Goal: Task Accomplishment & Management: Use online tool/utility

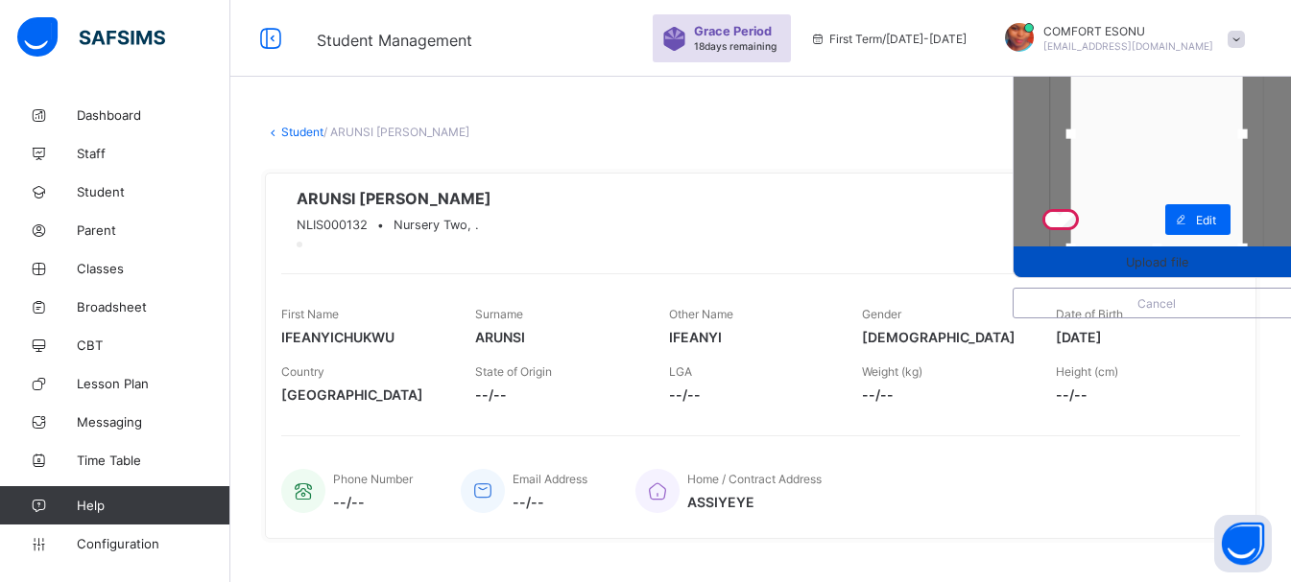
click at [1168, 255] on span "Upload file" at bounding box center [1157, 262] width 62 height 14
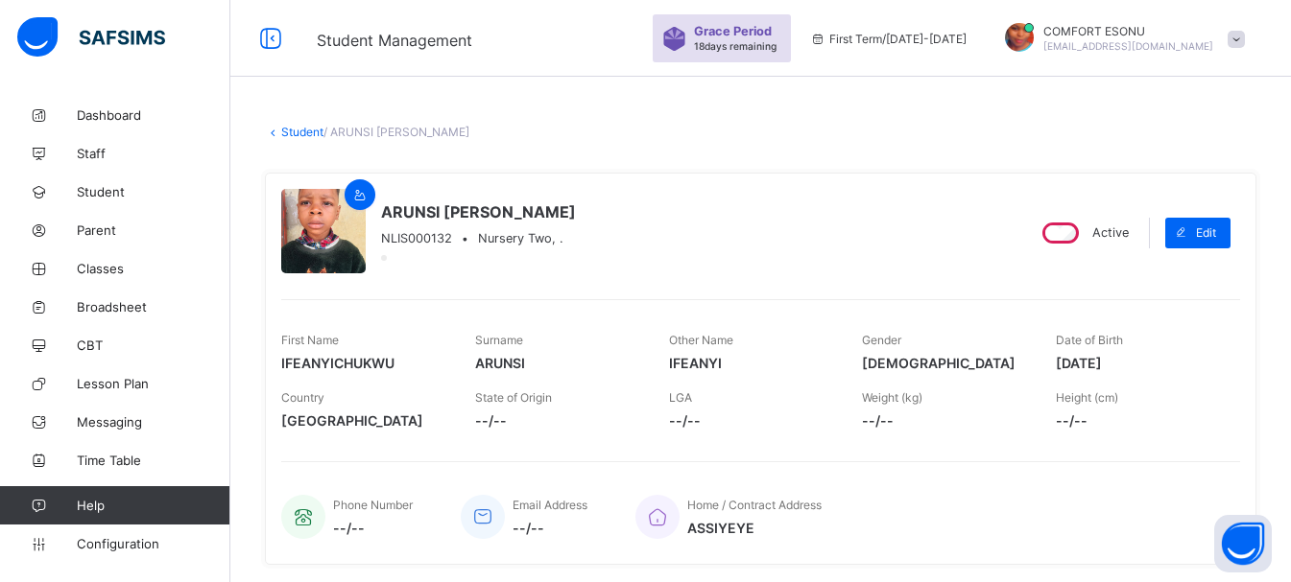
click at [291, 133] on link "Student" at bounding box center [302, 132] width 42 height 14
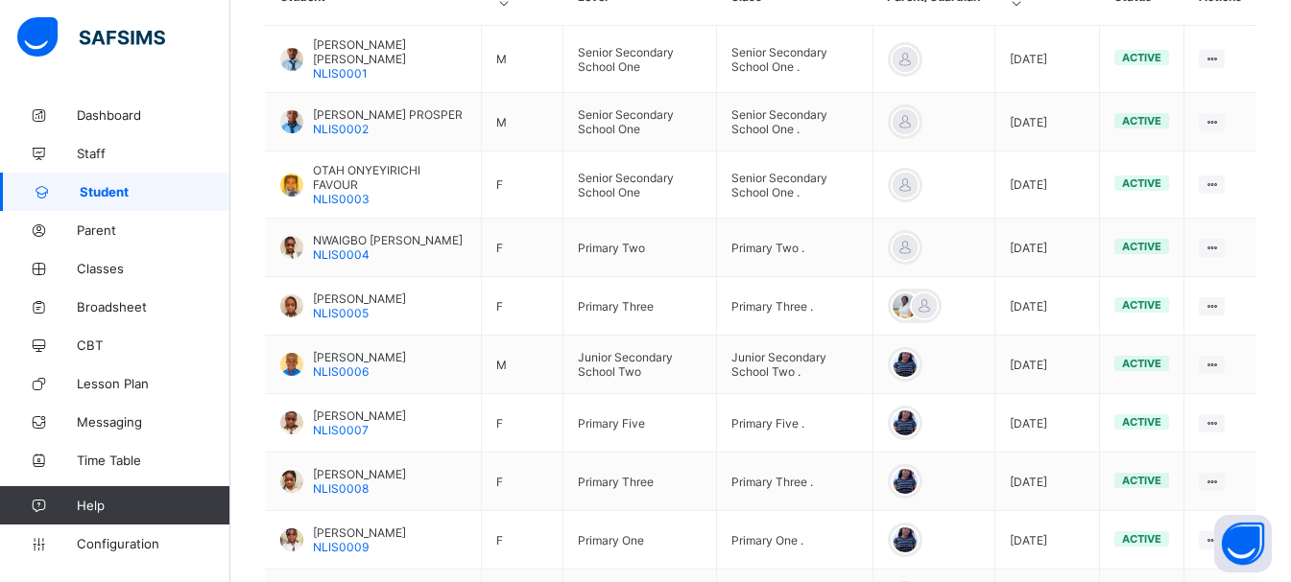
scroll to position [671, 0]
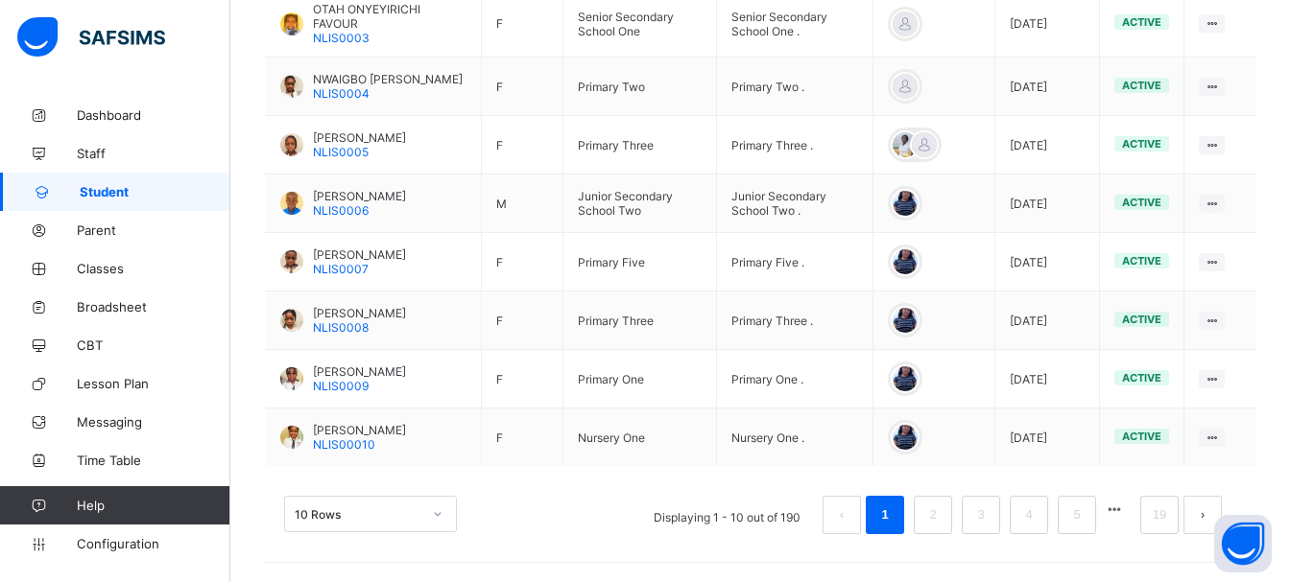
click at [1126, 511] on button "button" at bounding box center [1114, 510] width 25 height 16
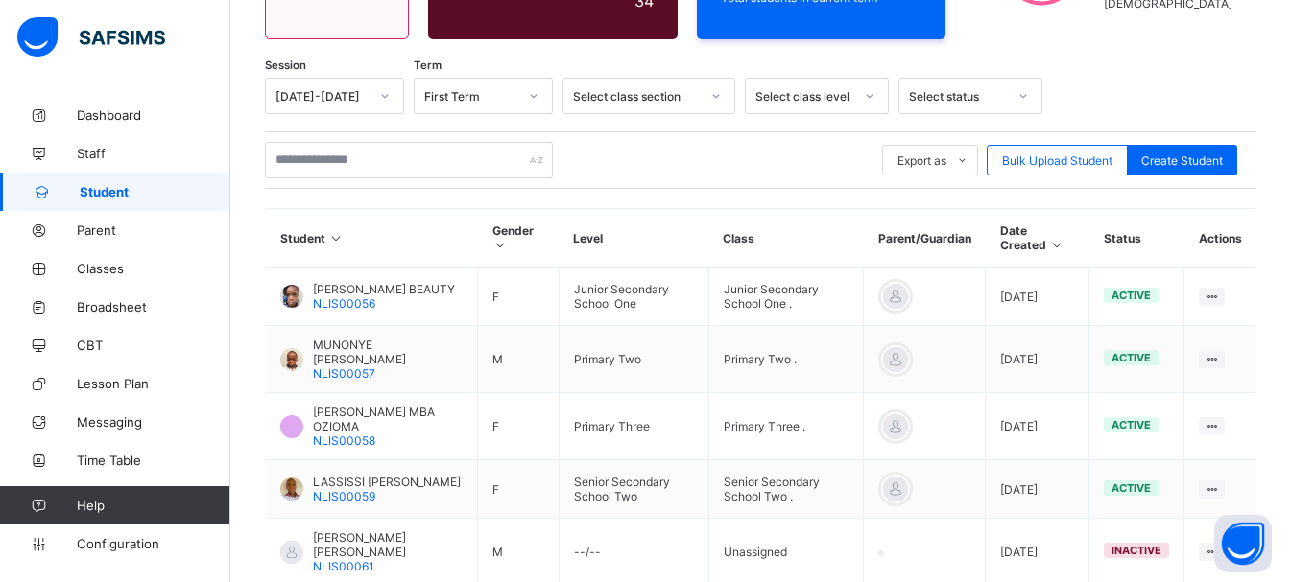
scroll to position [633, 0]
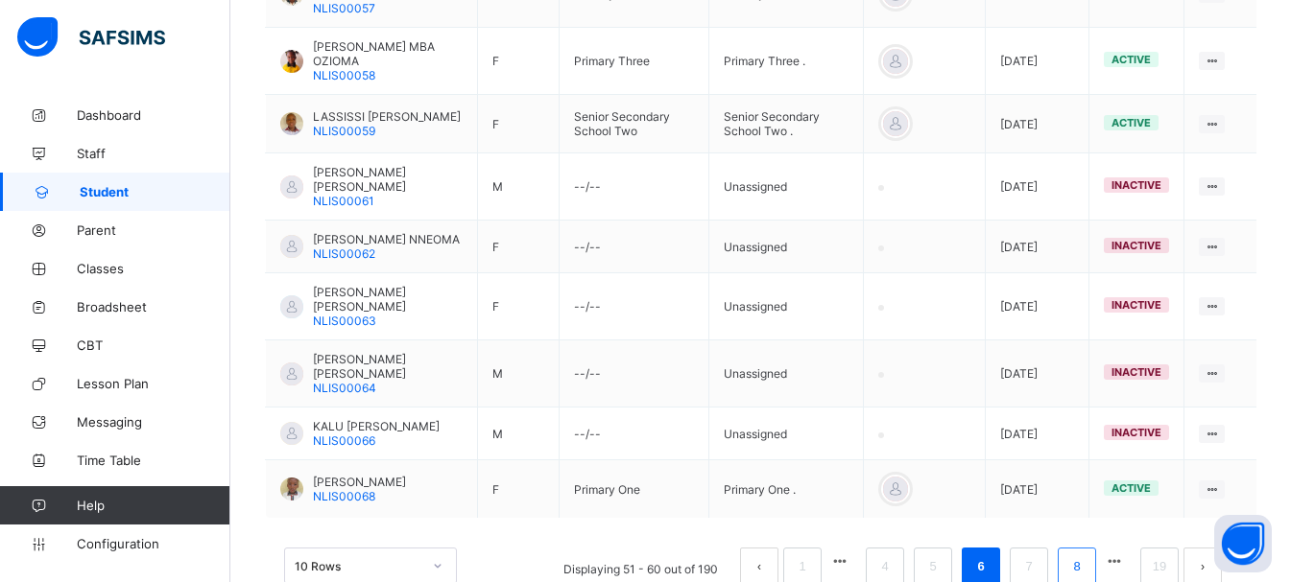
click at [1078, 548] on li "8" at bounding box center [1076, 567] width 38 height 38
click at [1085, 555] on link "8" at bounding box center [1076, 567] width 18 height 25
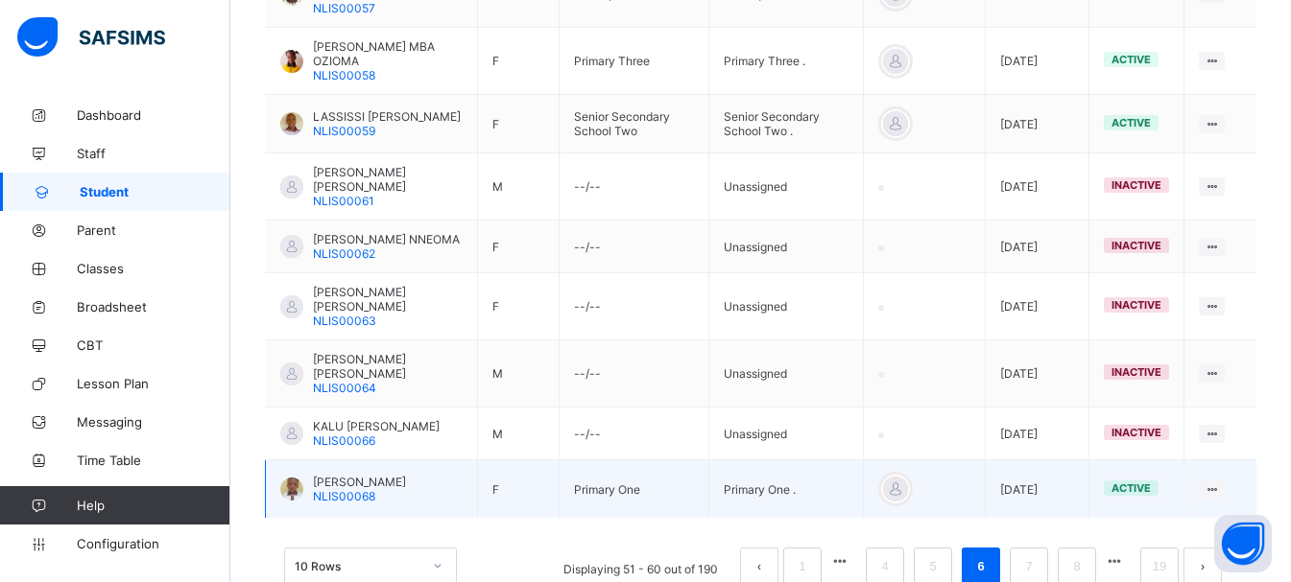
click at [373, 475] on span "[PERSON_NAME]" at bounding box center [359, 482] width 93 height 14
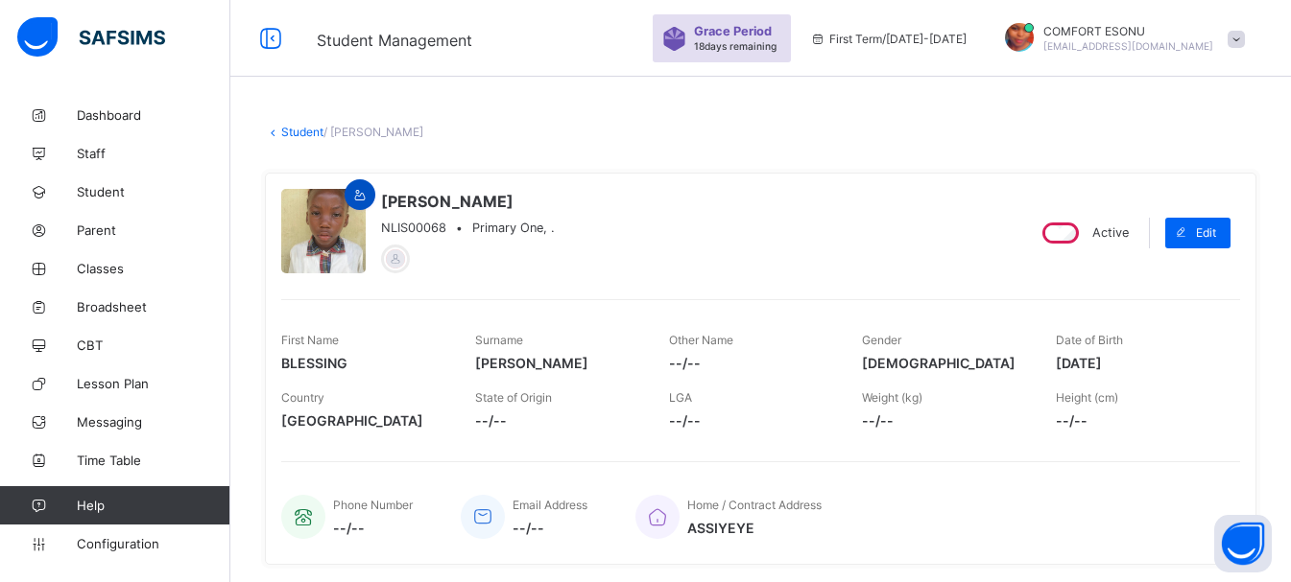
click at [358, 186] on div at bounding box center [359, 194] width 31 height 31
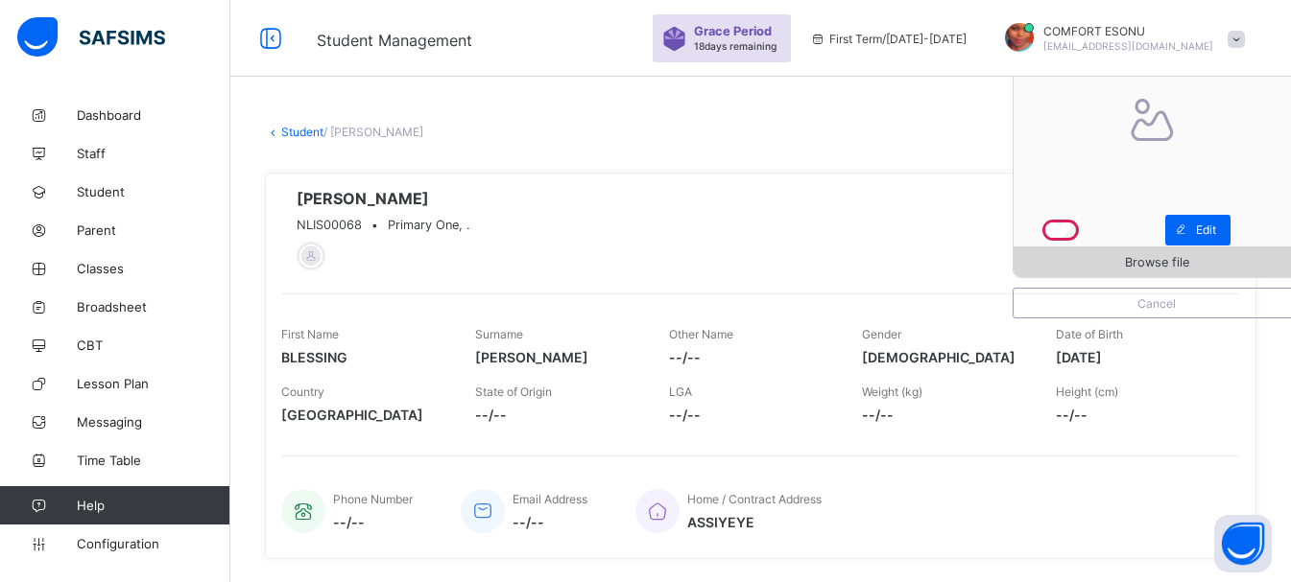
click at [1121, 258] on span "Browse file" at bounding box center [1156, 262] width 286 height 14
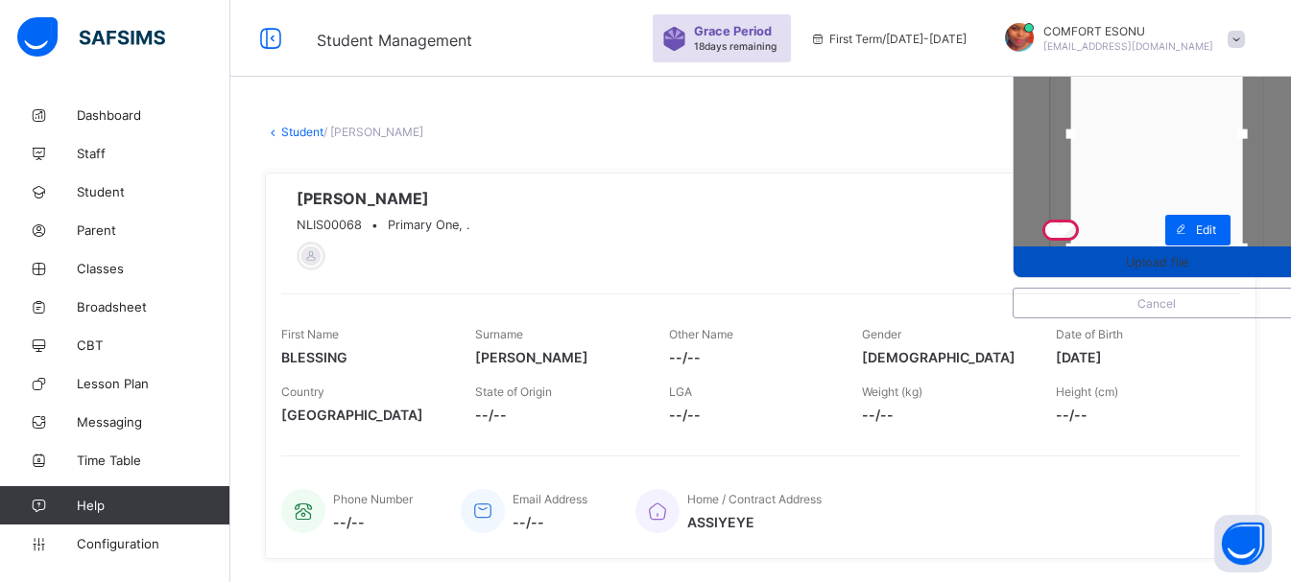
click at [1116, 264] on span "Upload file" at bounding box center [1156, 262] width 286 height 14
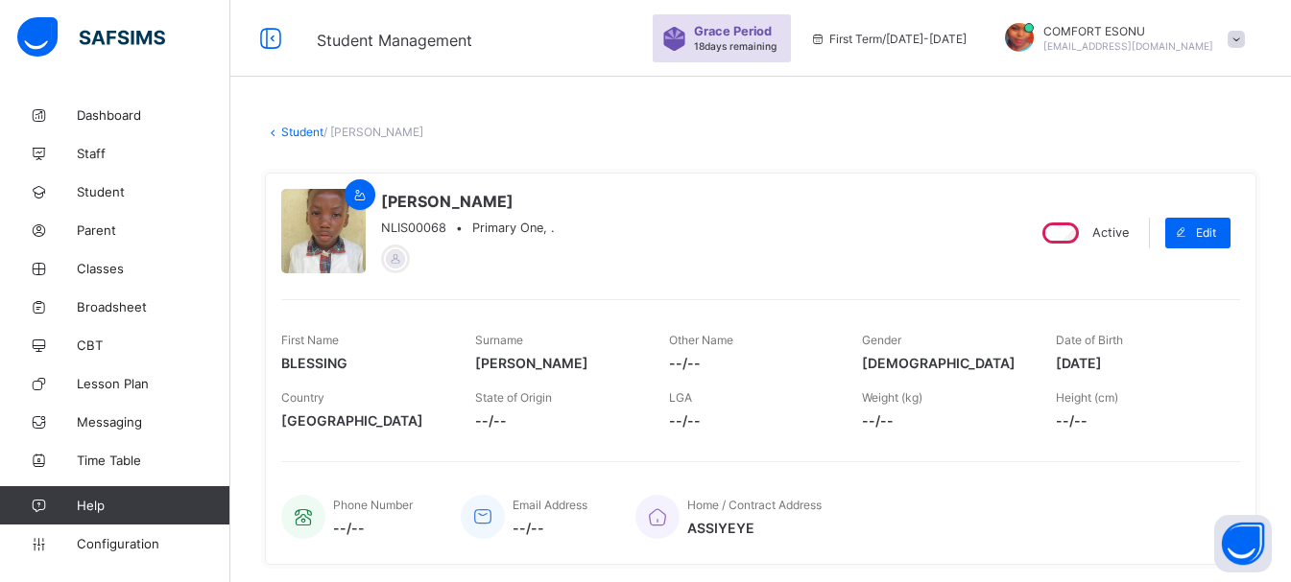
click at [303, 131] on link "Student" at bounding box center [302, 132] width 42 height 14
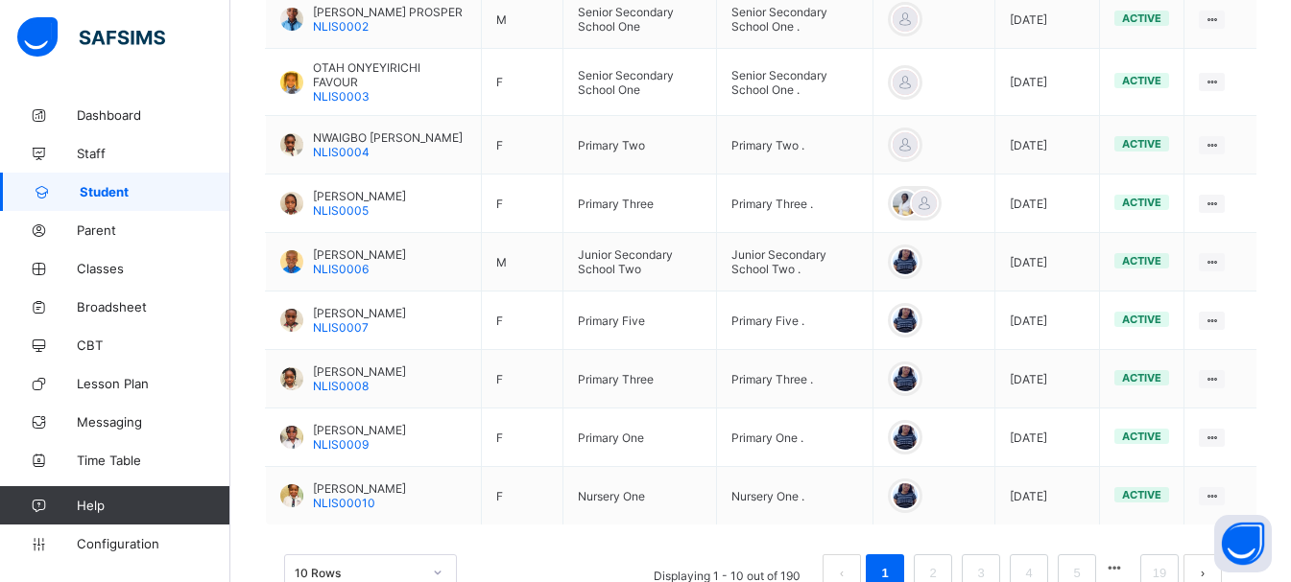
scroll to position [671, 0]
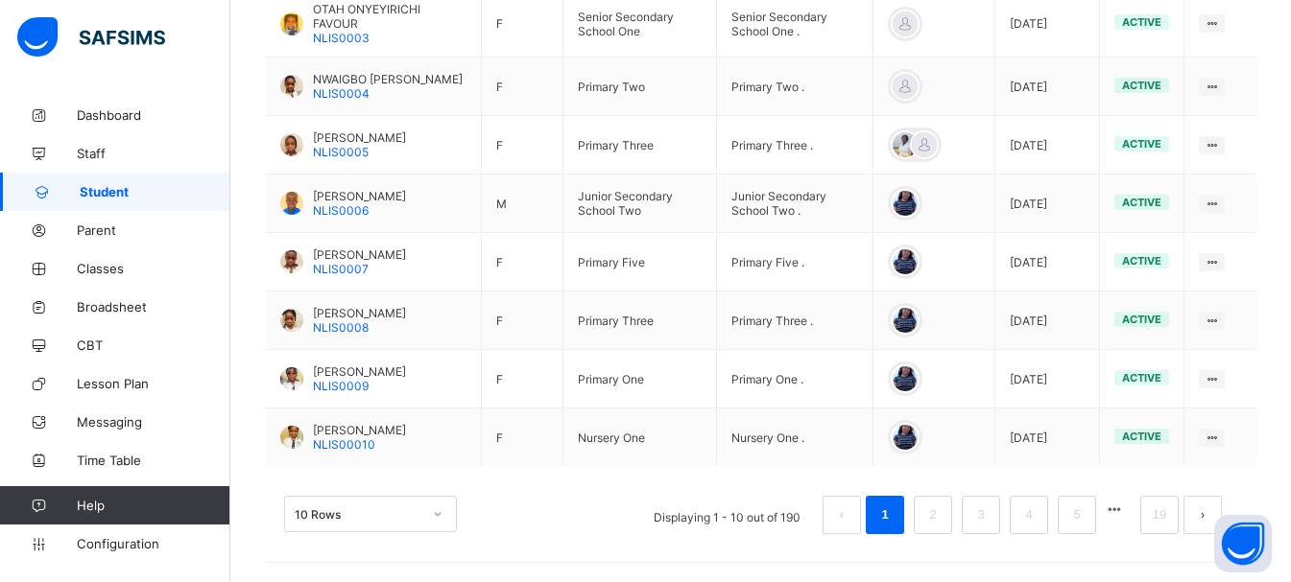
click at [1127, 504] on button "button" at bounding box center [1114, 510] width 25 height 16
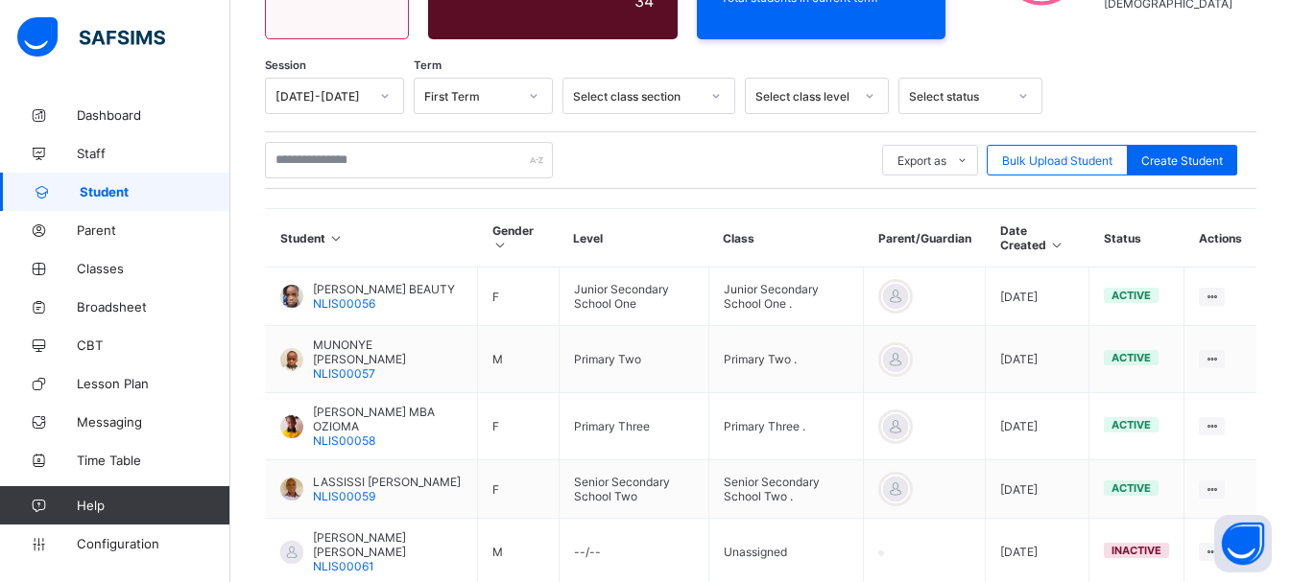
scroll to position [633, 0]
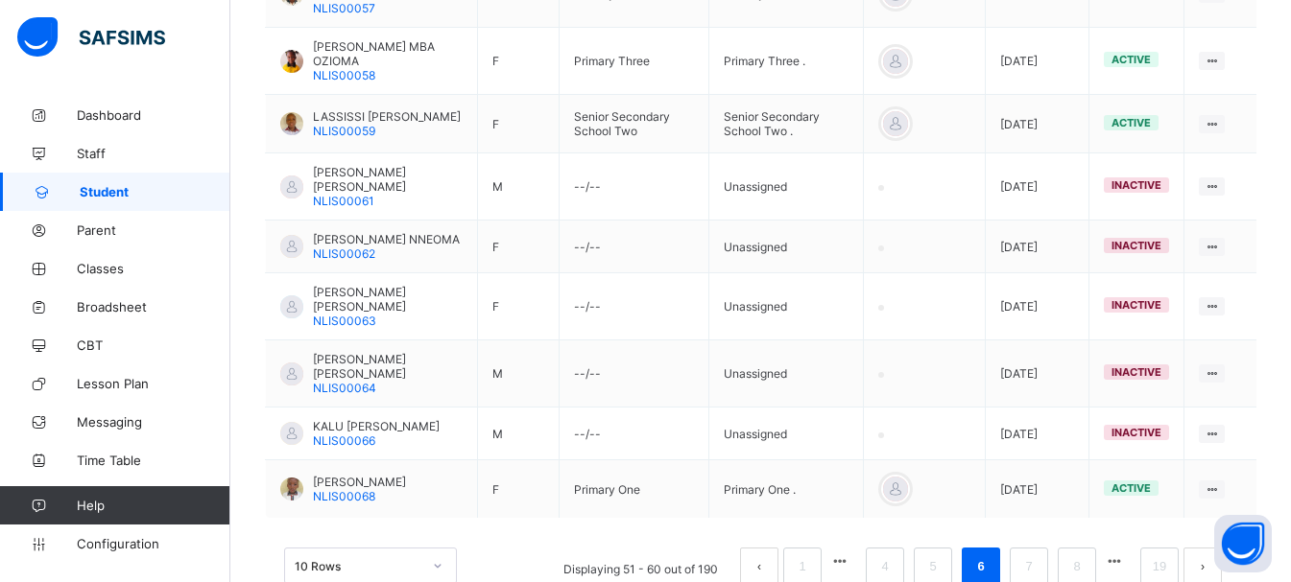
click at [1126, 554] on button "button" at bounding box center [1114, 562] width 25 height 16
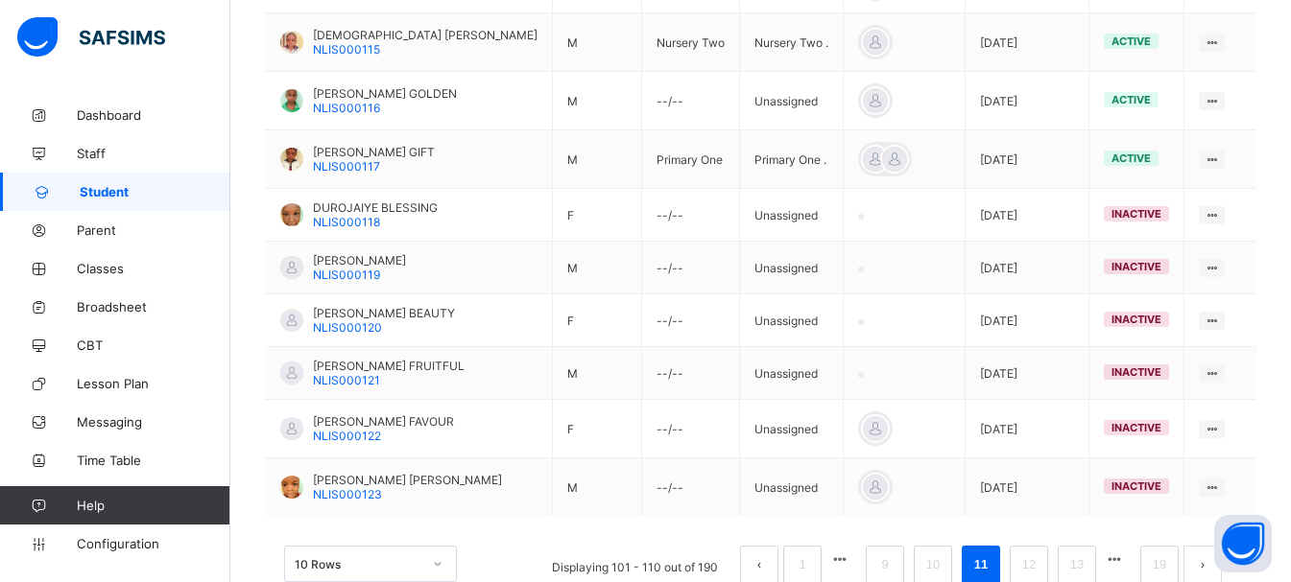
scroll to position [616, 0]
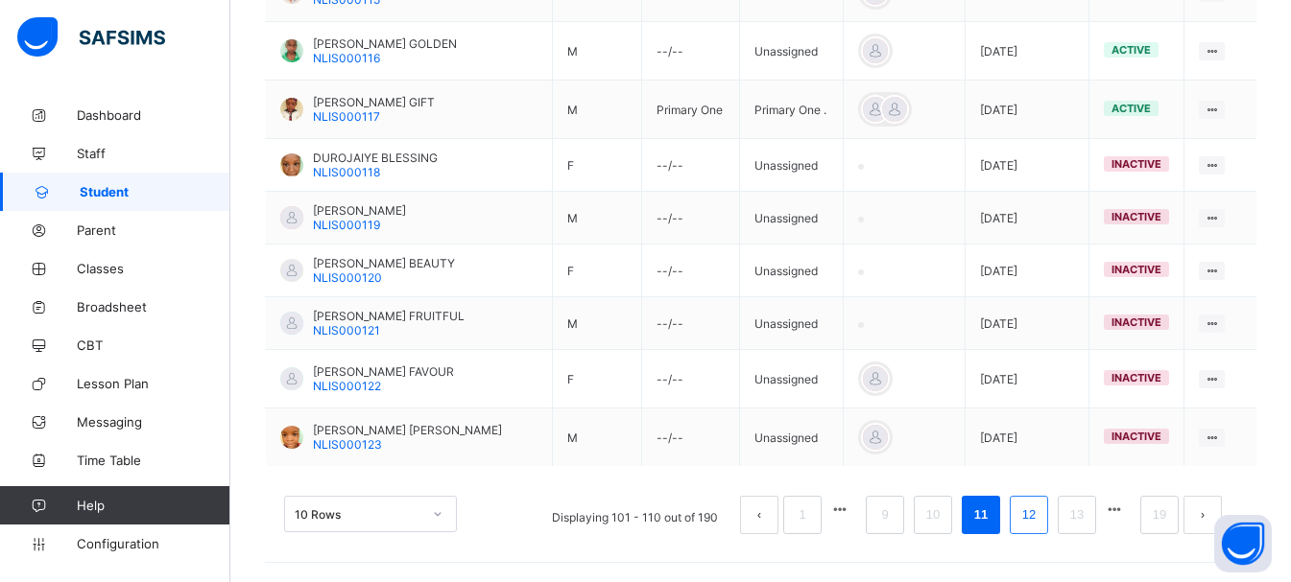
click at [1041, 517] on link "12" at bounding box center [1028, 515] width 25 height 25
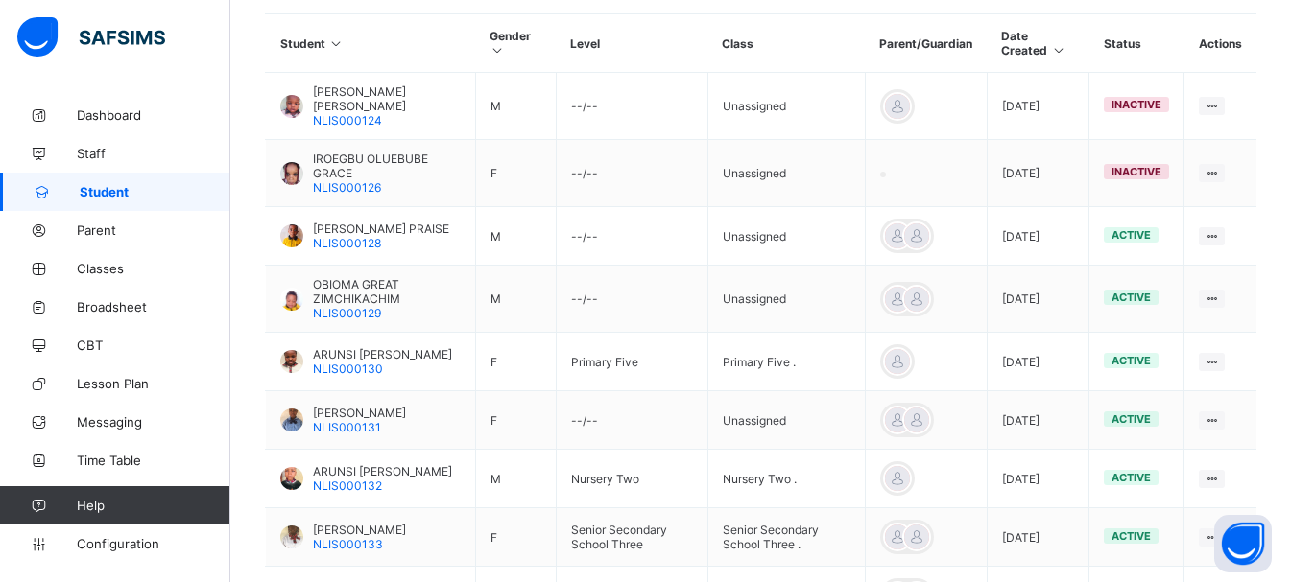
scroll to position [674, 0]
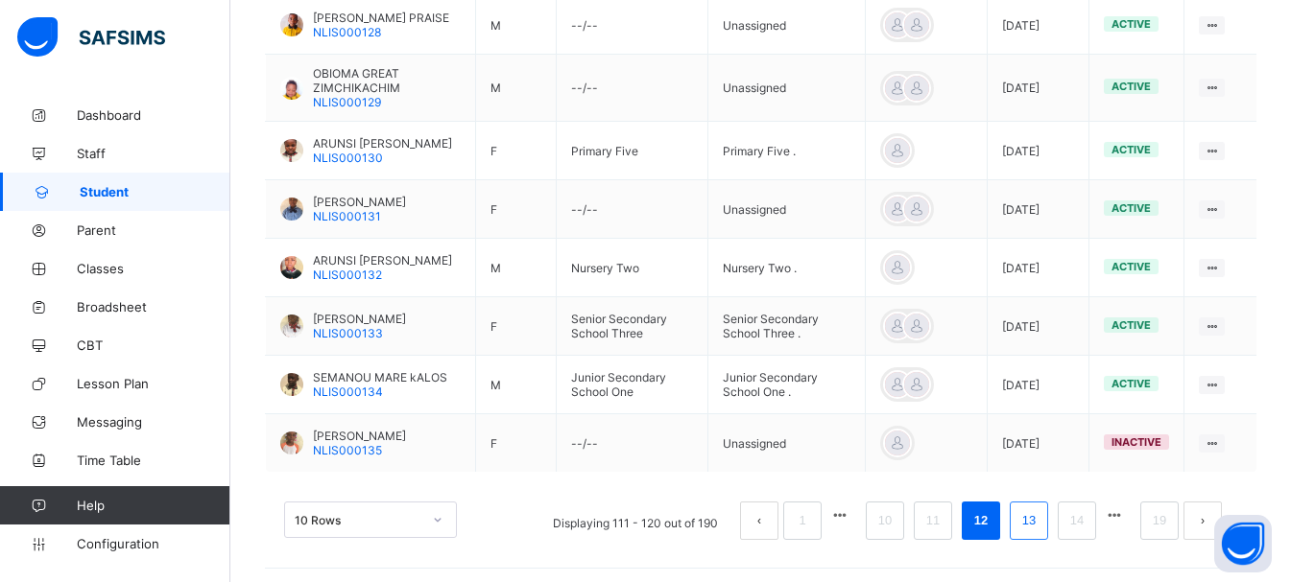
click at [1041, 516] on link "13" at bounding box center [1028, 521] width 25 height 25
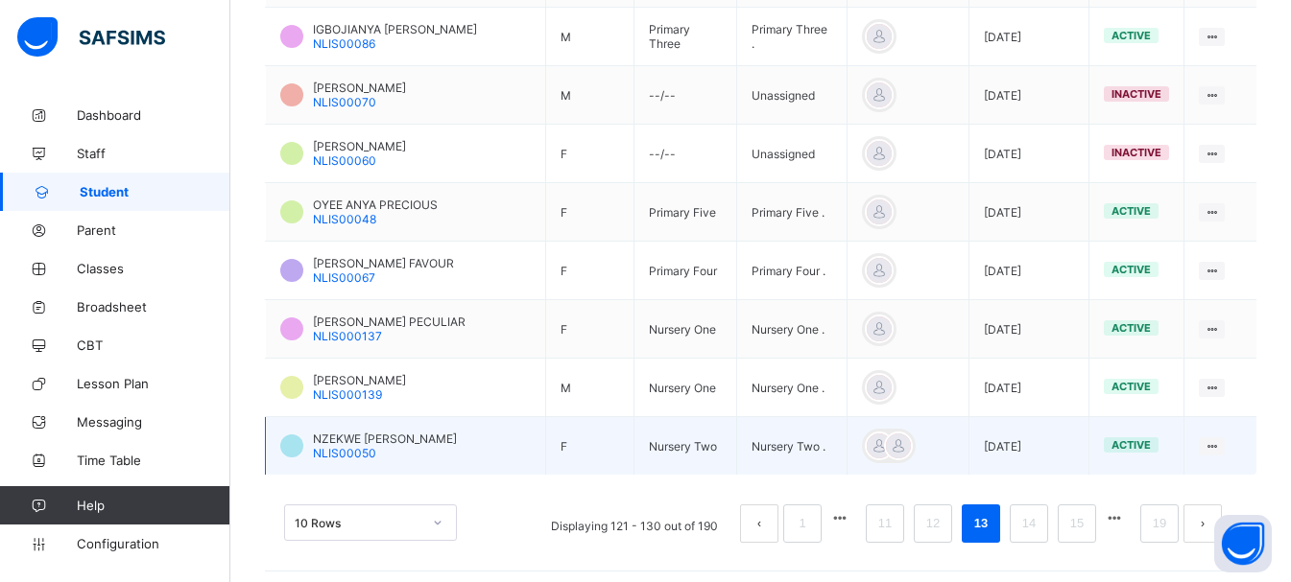
scroll to position [639, 0]
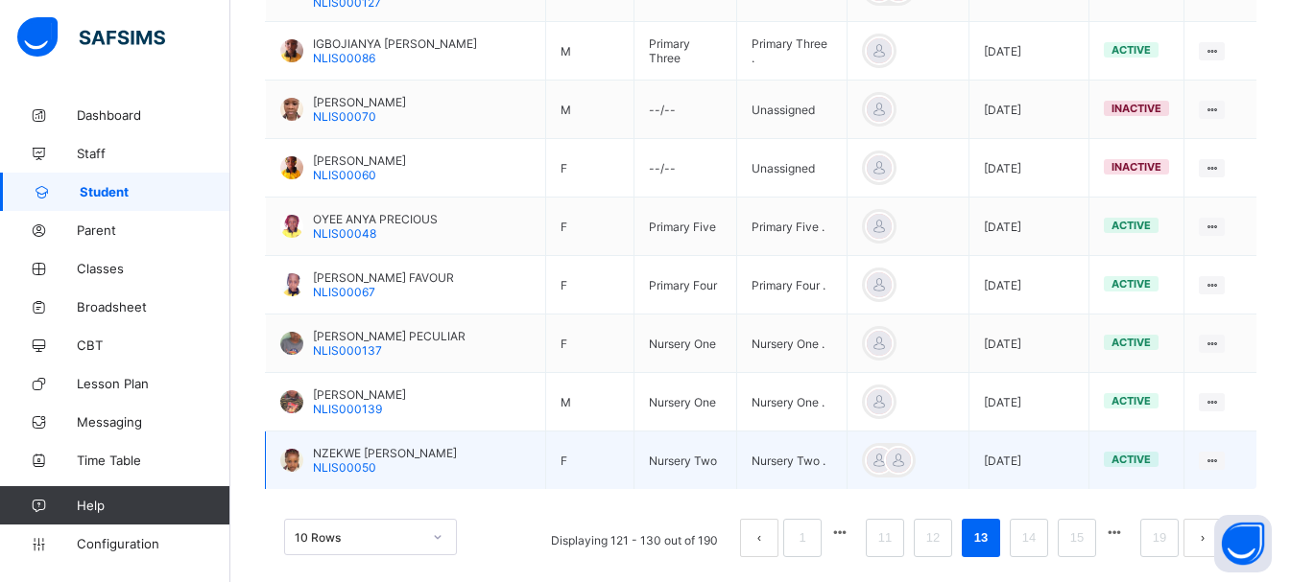
click at [361, 446] on span "NZEKWE [PERSON_NAME]" at bounding box center [385, 453] width 144 height 14
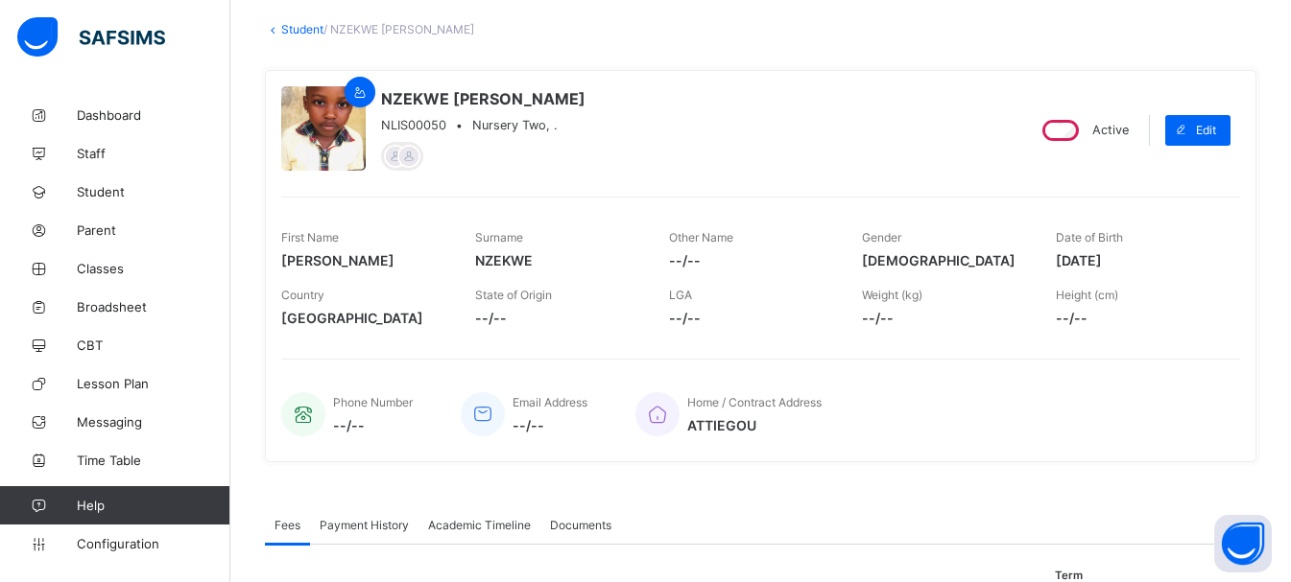
scroll to position [77, 0]
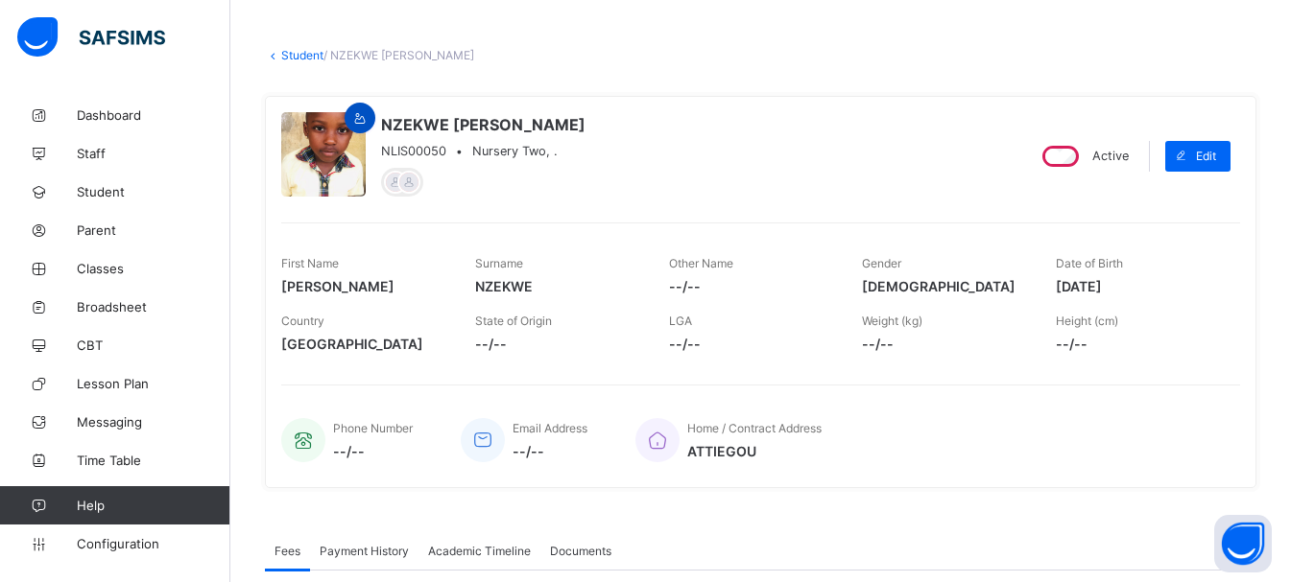
click at [368, 116] on icon at bounding box center [360, 118] width 16 height 14
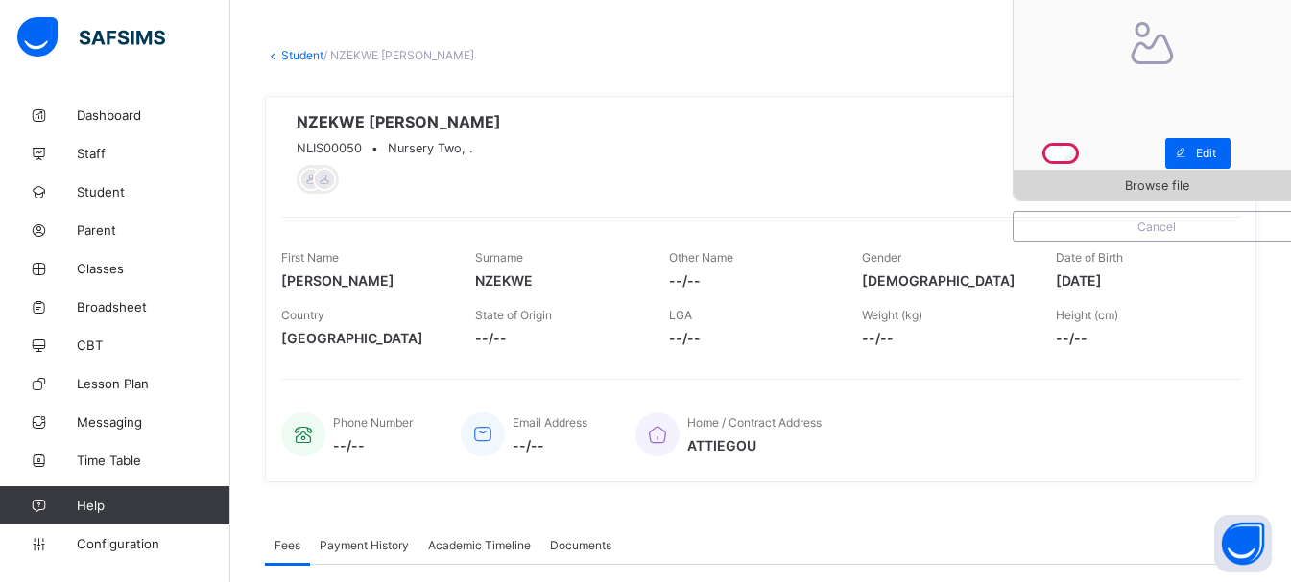
click at [1176, 183] on span "Browse file" at bounding box center [1157, 185] width 64 height 14
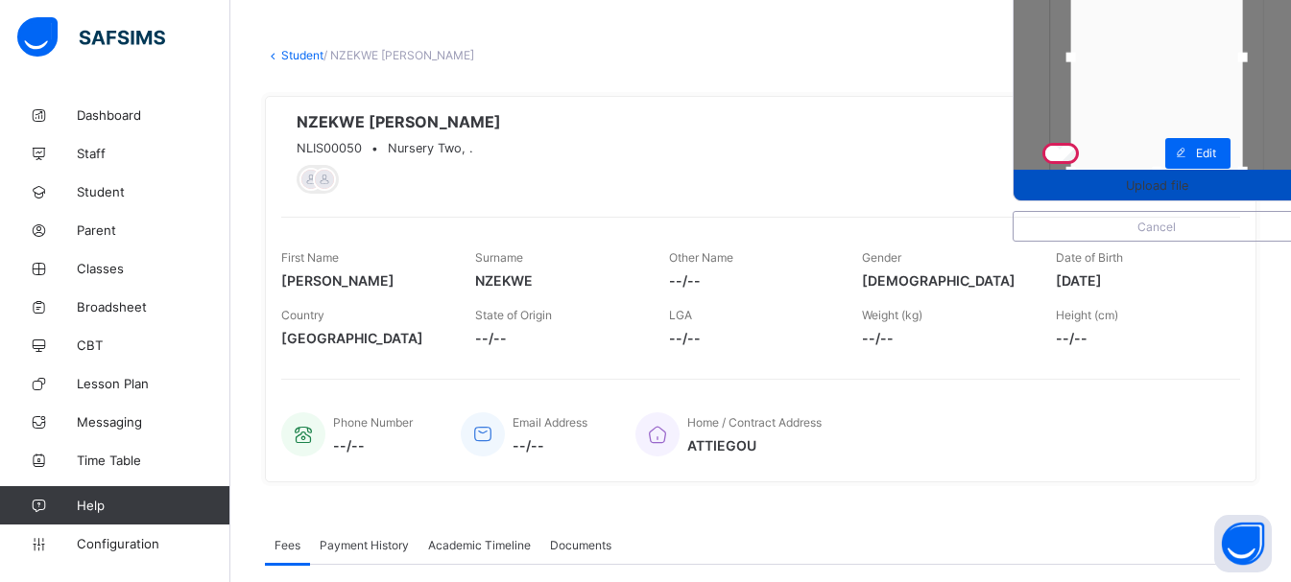
click at [1137, 179] on span "Upload file" at bounding box center [1156, 185] width 286 height 14
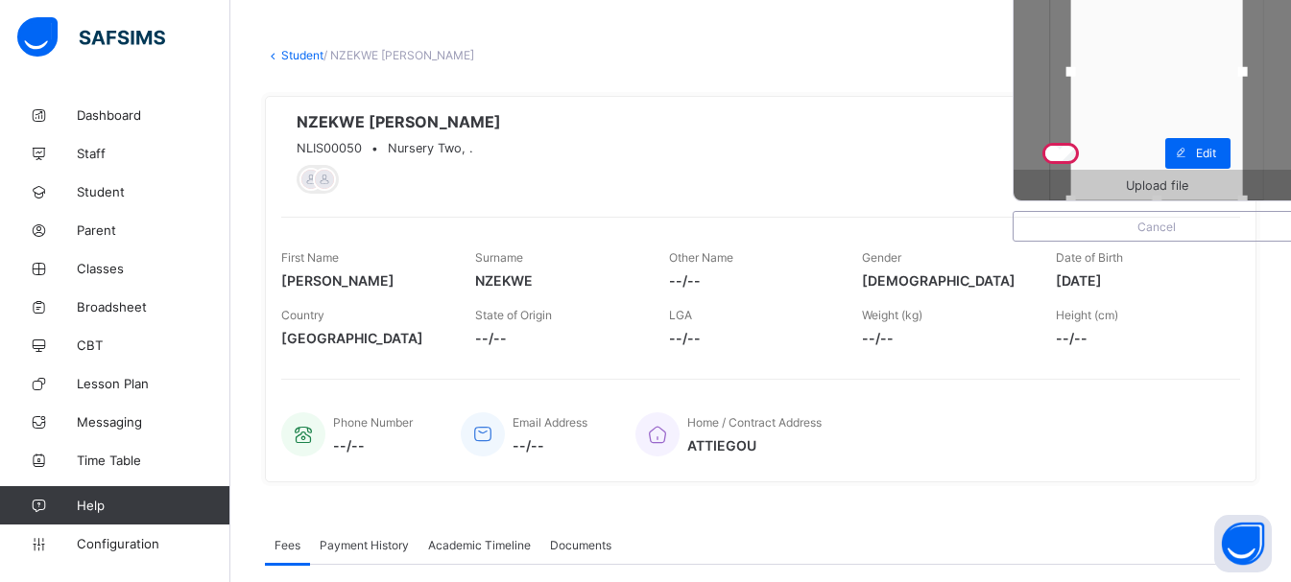
drag, startPoint x: 1171, startPoint y: 167, endPoint x: 1177, endPoint y: 203, distance: 37.1
click at [1177, 203] on div "Upload file Cancel" at bounding box center [1156, 78] width 288 height 328
click at [1102, 184] on span "Upload file" at bounding box center [1156, 185] width 286 height 14
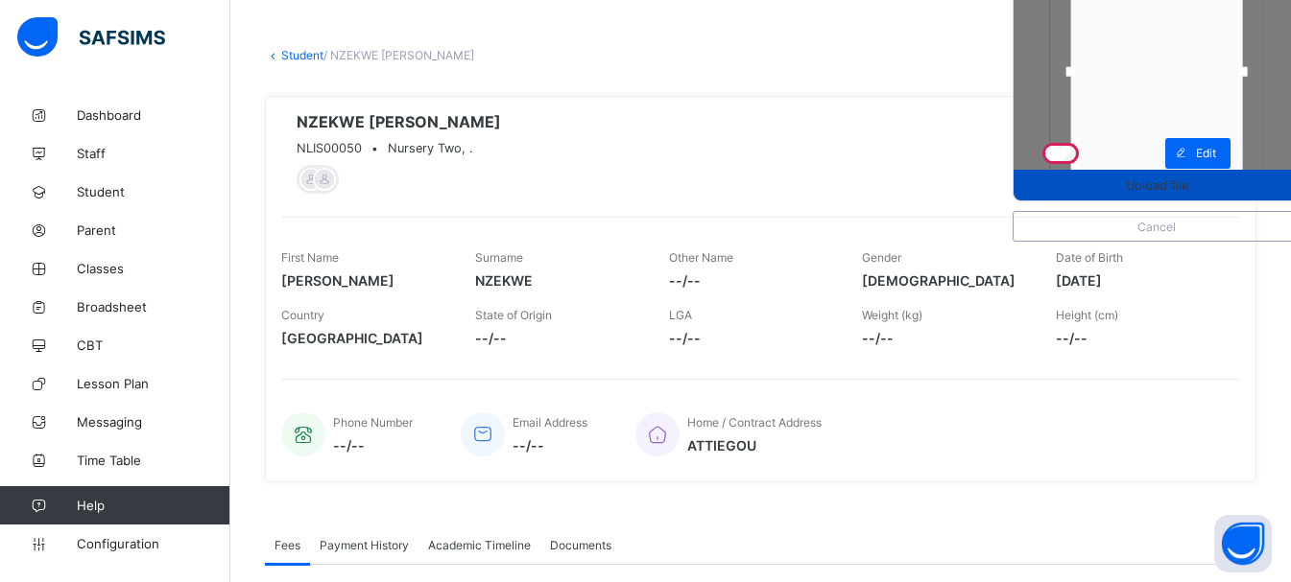
click at [1109, 183] on span "Upload file" at bounding box center [1156, 185] width 286 height 14
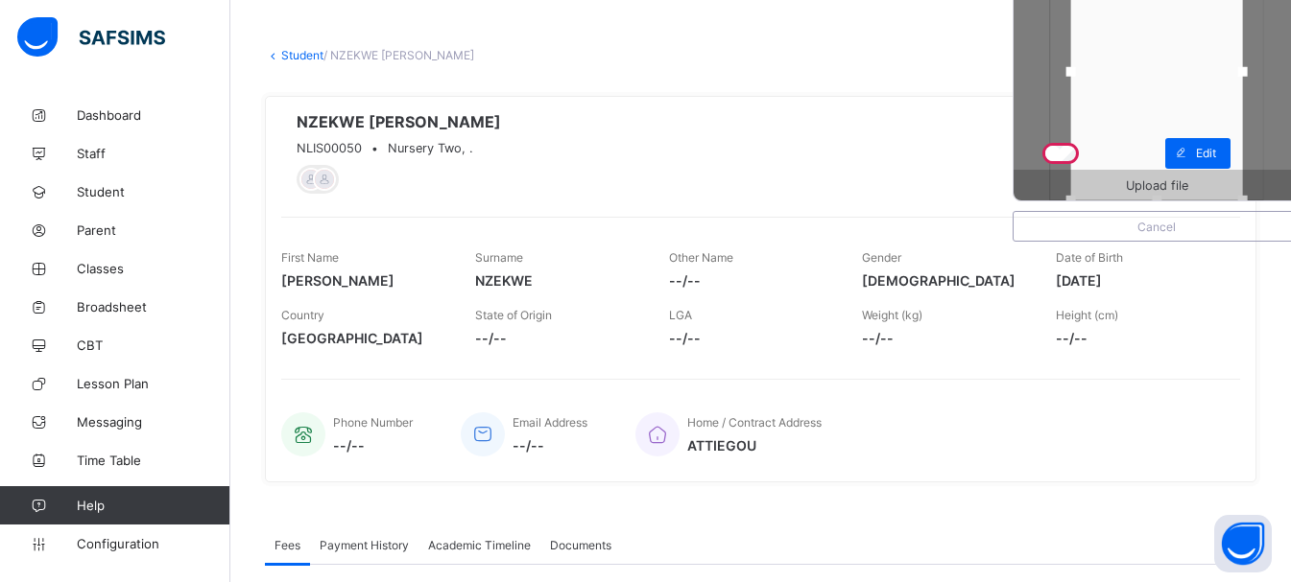
click at [435, 145] on span "Nursery Two, ." at bounding box center [430, 148] width 85 height 14
click at [438, 147] on span "Nursery Two, ." at bounding box center [430, 148] width 85 height 14
click at [1149, 184] on span "Upload file" at bounding box center [1157, 185] width 62 height 14
click at [1149, 183] on span "Upload file" at bounding box center [1157, 185] width 62 height 14
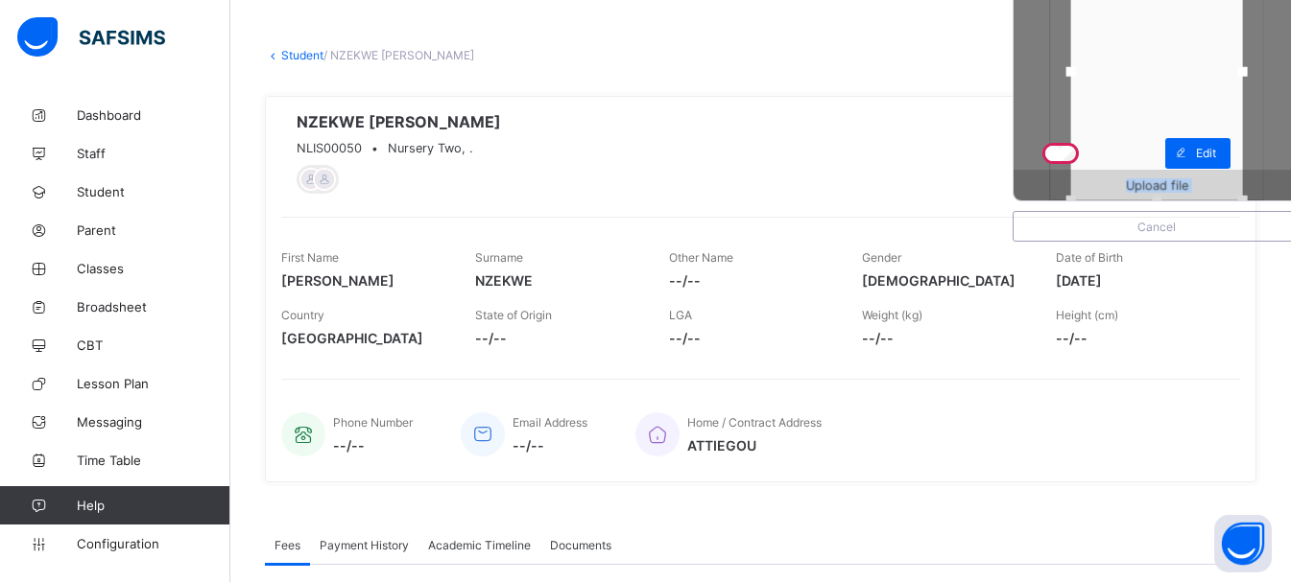
click at [1149, 183] on span "Upload file" at bounding box center [1157, 185] width 62 height 14
click at [1149, 183] on div "Upload file" at bounding box center [1156, 185] width 286 height 31
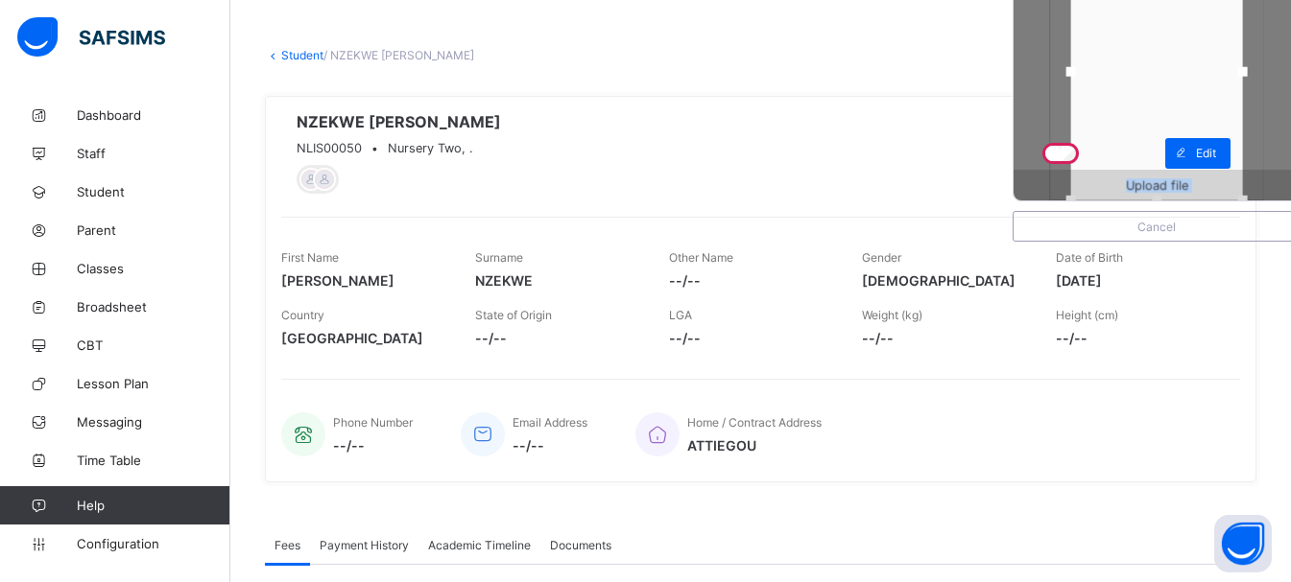
click at [1149, 183] on span "Upload file" at bounding box center [1157, 185] width 62 height 14
click at [1149, 183] on div "Upload file" at bounding box center [1156, 185] width 286 height 31
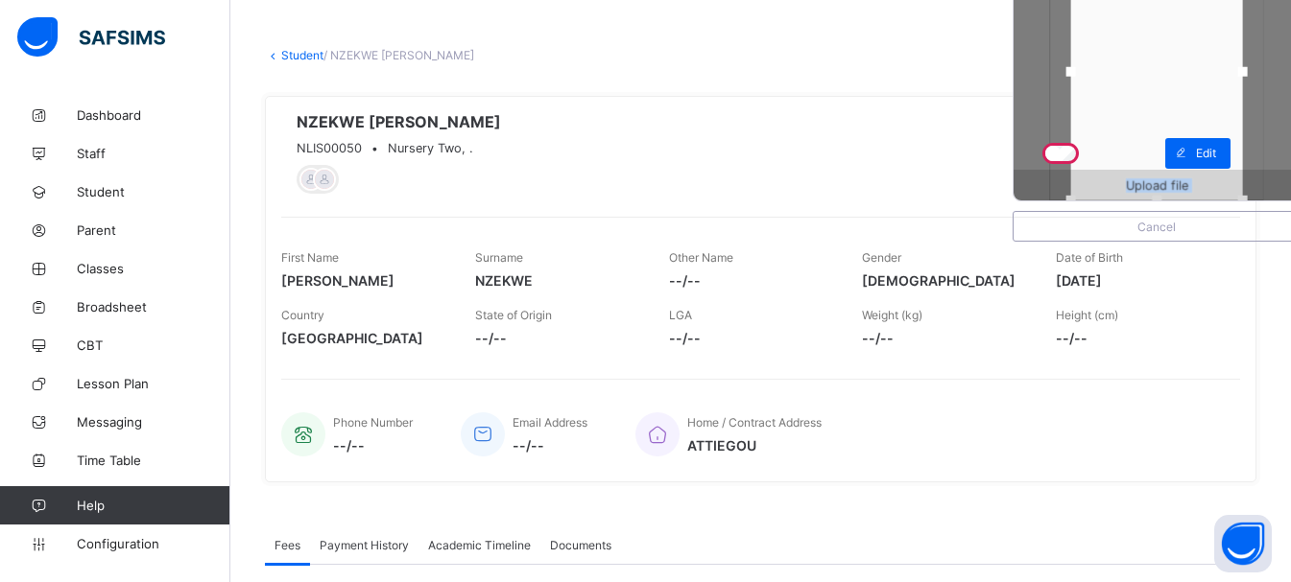
click at [1149, 183] on span "Upload file" at bounding box center [1157, 185] width 62 height 14
click at [1149, 183] on div "Upload file" at bounding box center [1156, 185] width 286 height 31
click at [1151, 183] on div "Upload file" at bounding box center [1156, 185] width 286 height 31
click at [1151, 183] on span "Upload file" at bounding box center [1157, 185] width 62 height 14
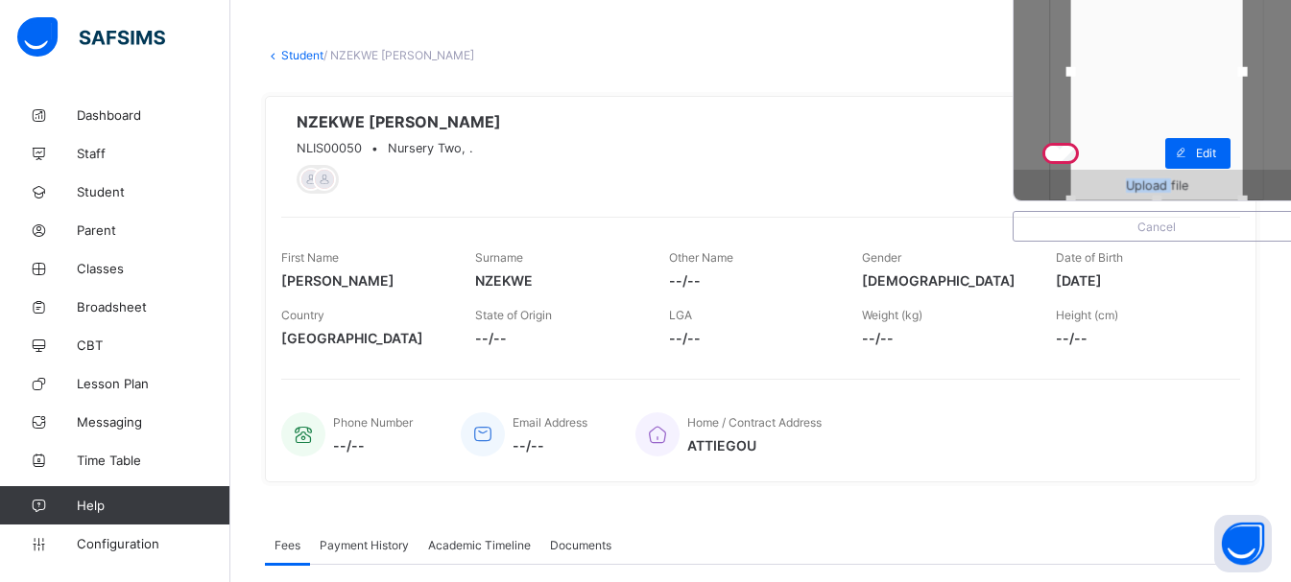
click at [1151, 183] on span "Upload file" at bounding box center [1157, 185] width 62 height 14
click at [1151, 183] on div "Upload file" at bounding box center [1156, 185] width 286 height 31
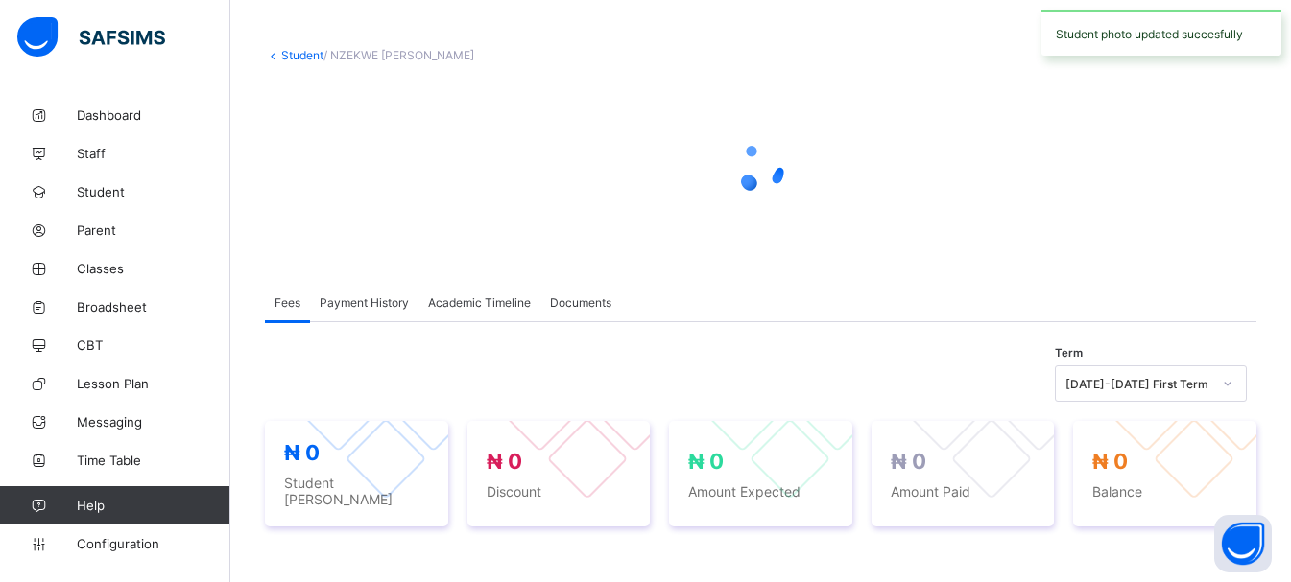
click at [1151, 183] on div at bounding box center [760, 168] width 991 height 77
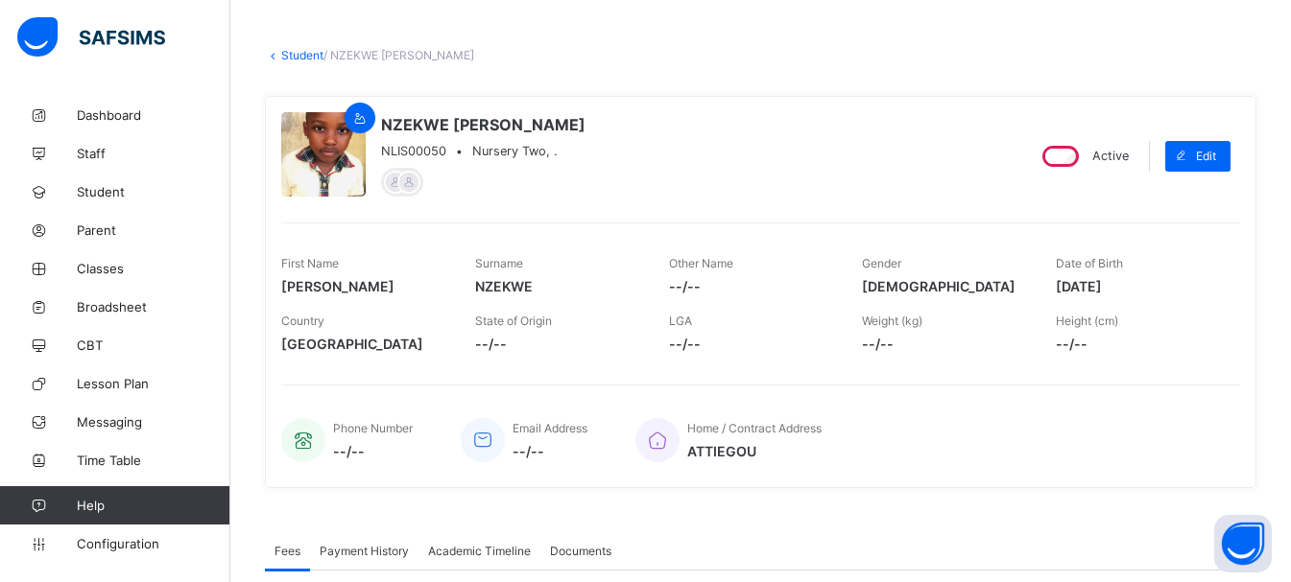
click at [292, 48] on link "Student" at bounding box center [302, 55] width 42 height 14
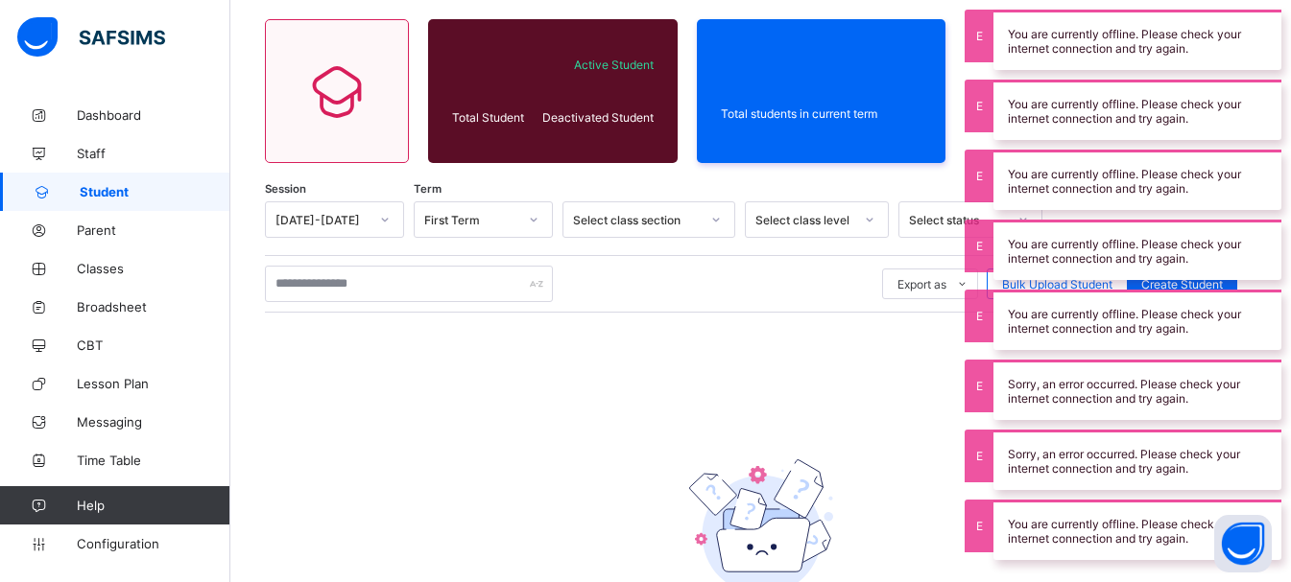
scroll to position [159, 0]
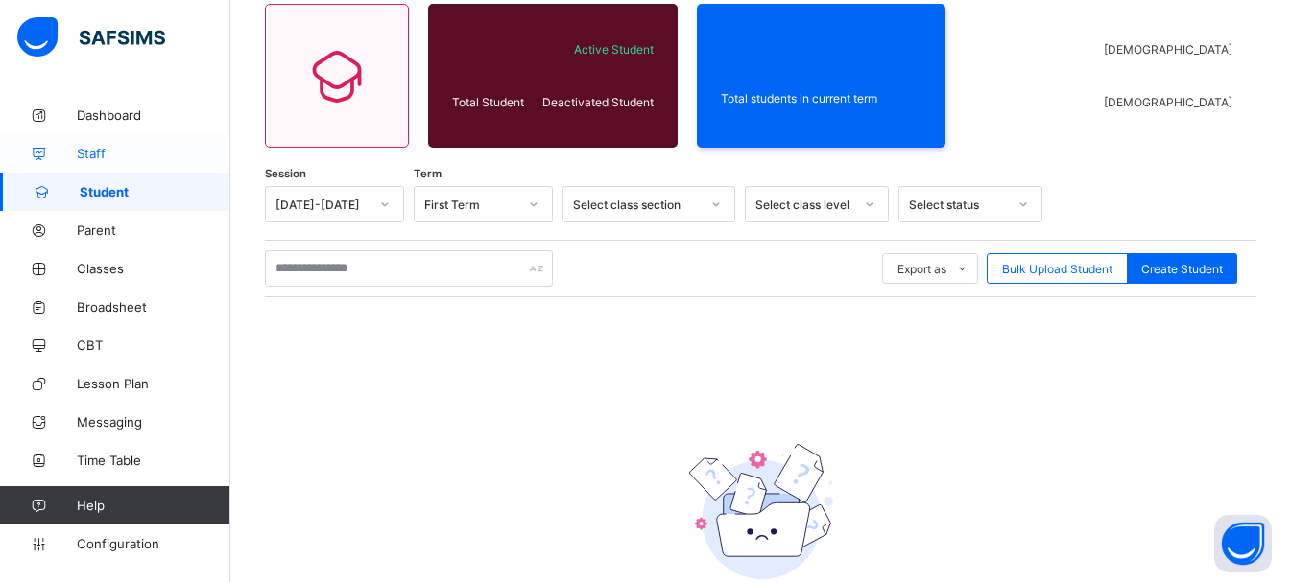
click at [83, 159] on span "Staff" at bounding box center [154, 153] width 154 height 15
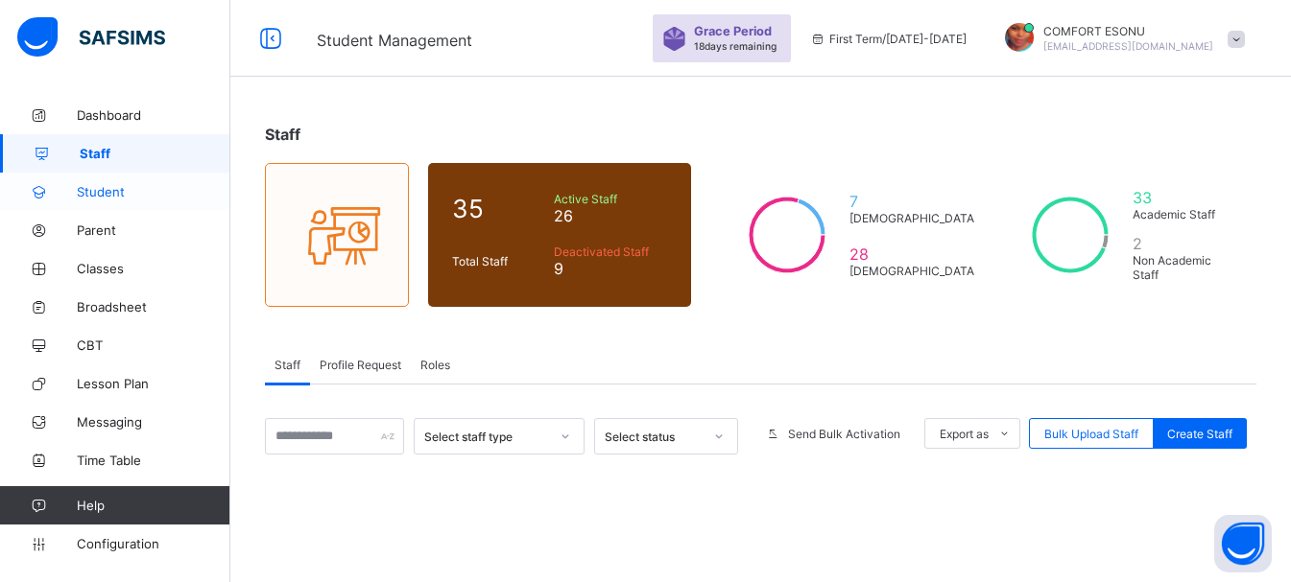
click at [105, 193] on span "Student" at bounding box center [154, 191] width 154 height 15
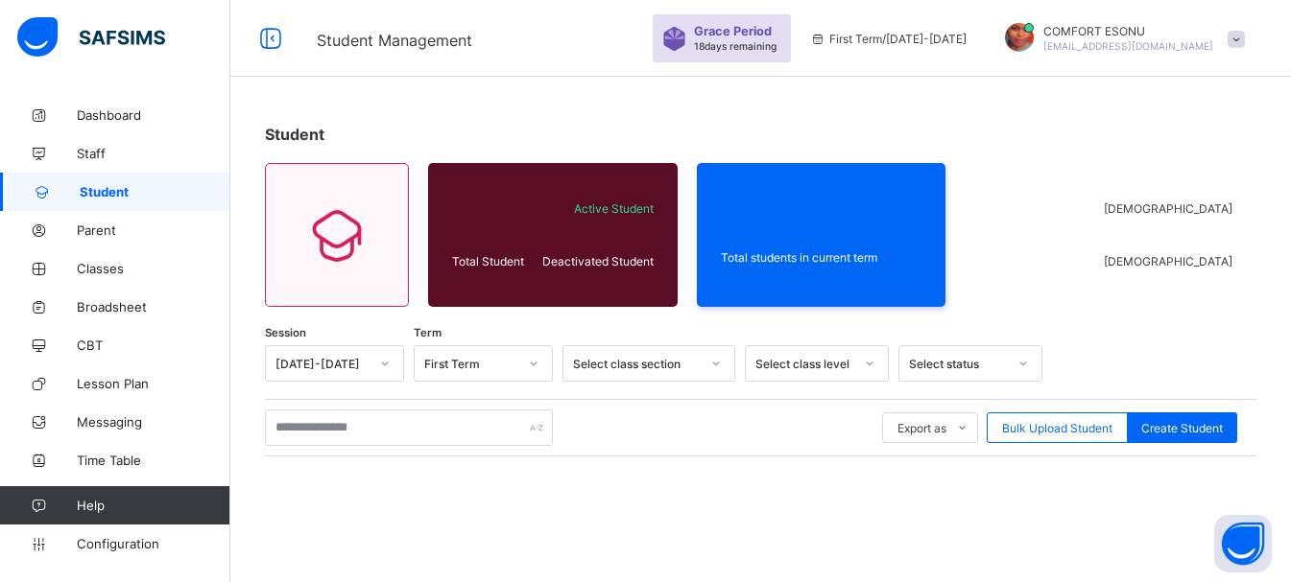
scroll to position [279, 0]
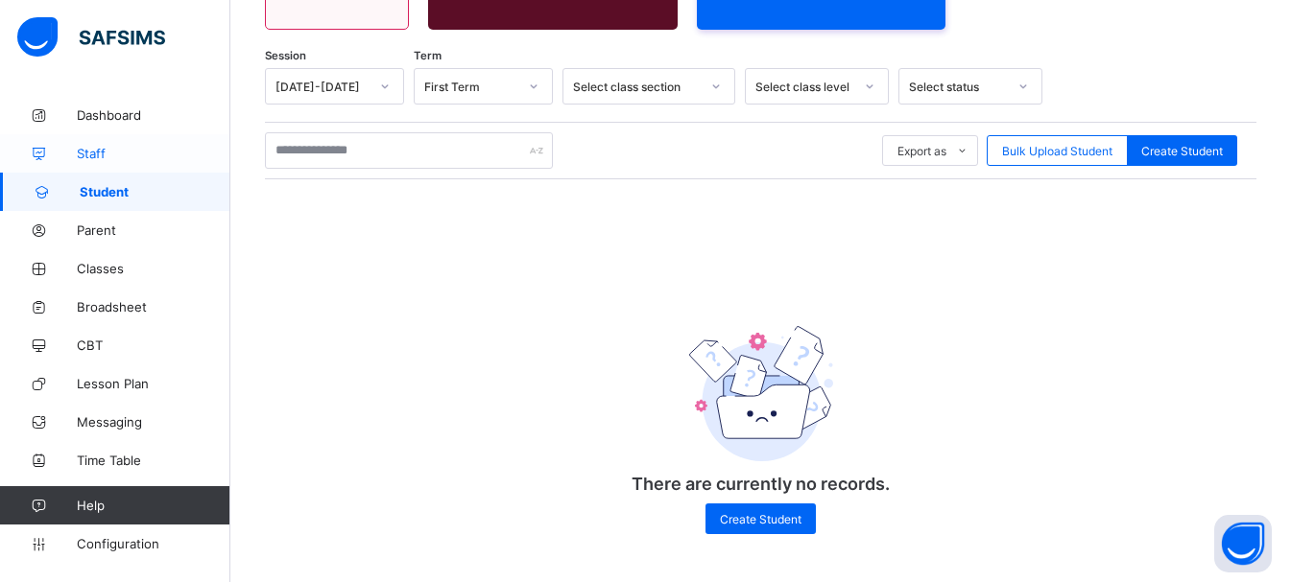
click at [51, 135] on link "Staff" at bounding box center [115, 153] width 230 height 38
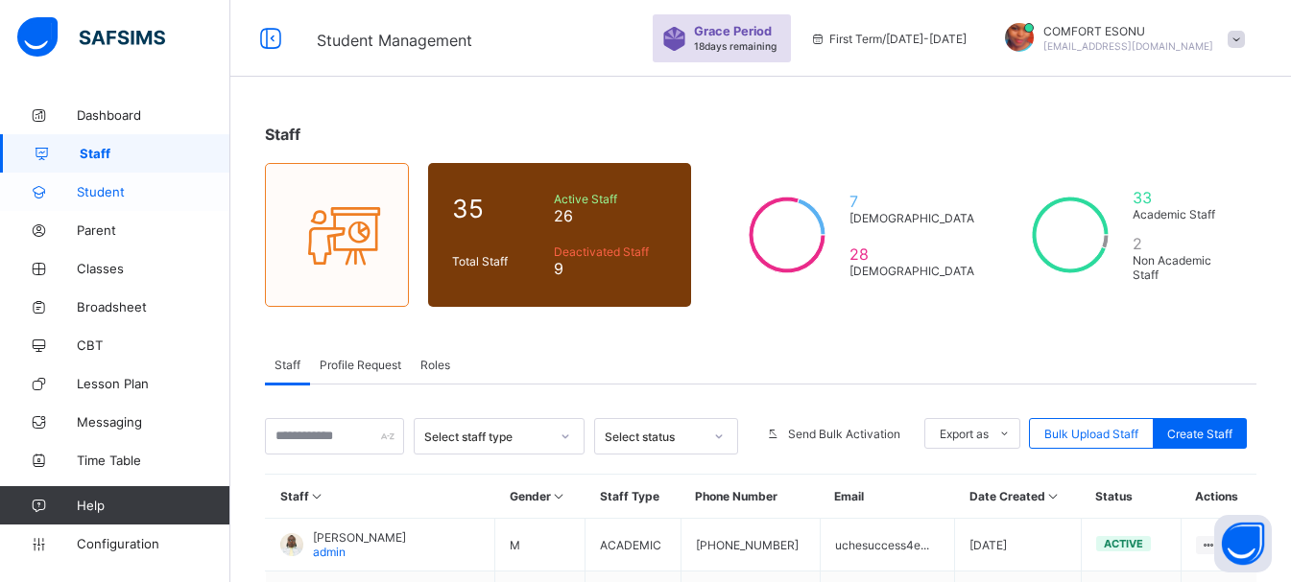
click at [87, 199] on span "Student" at bounding box center [154, 191] width 154 height 15
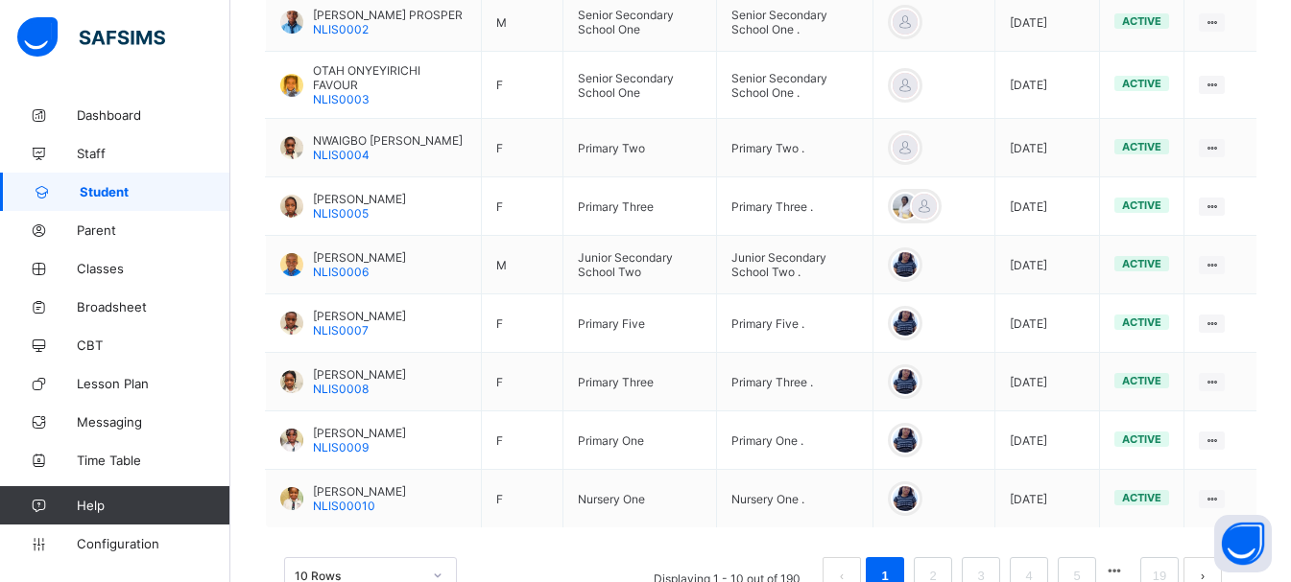
scroll to position [671, 0]
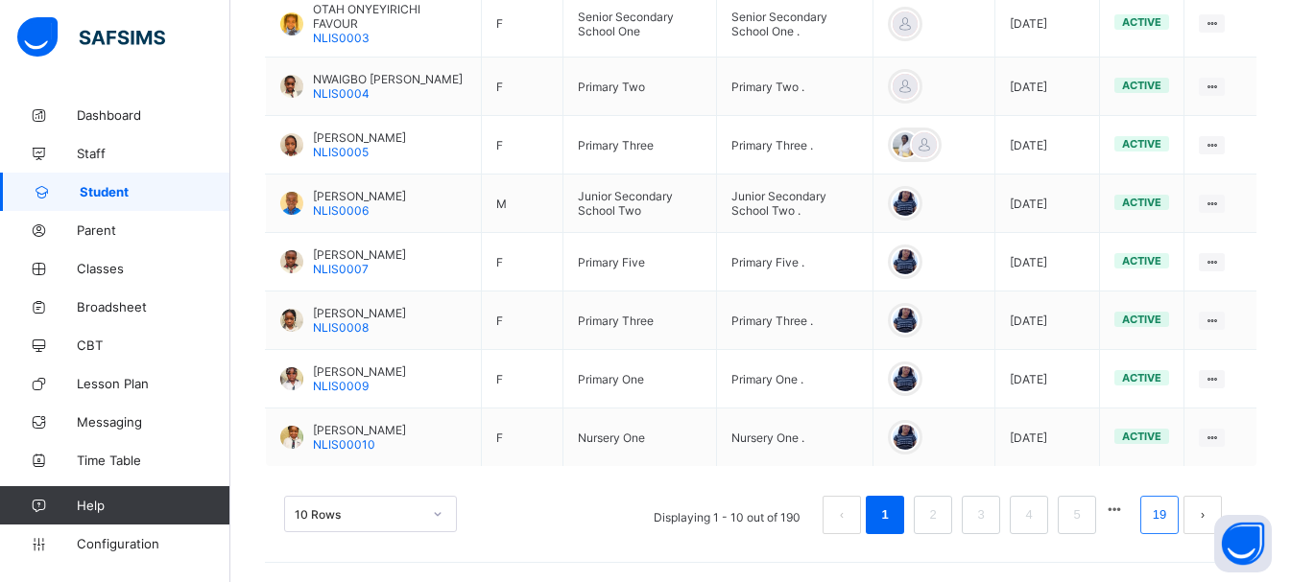
click at [1161, 515] on link "19" at bounding box center [1159, 515] width 25 height 25
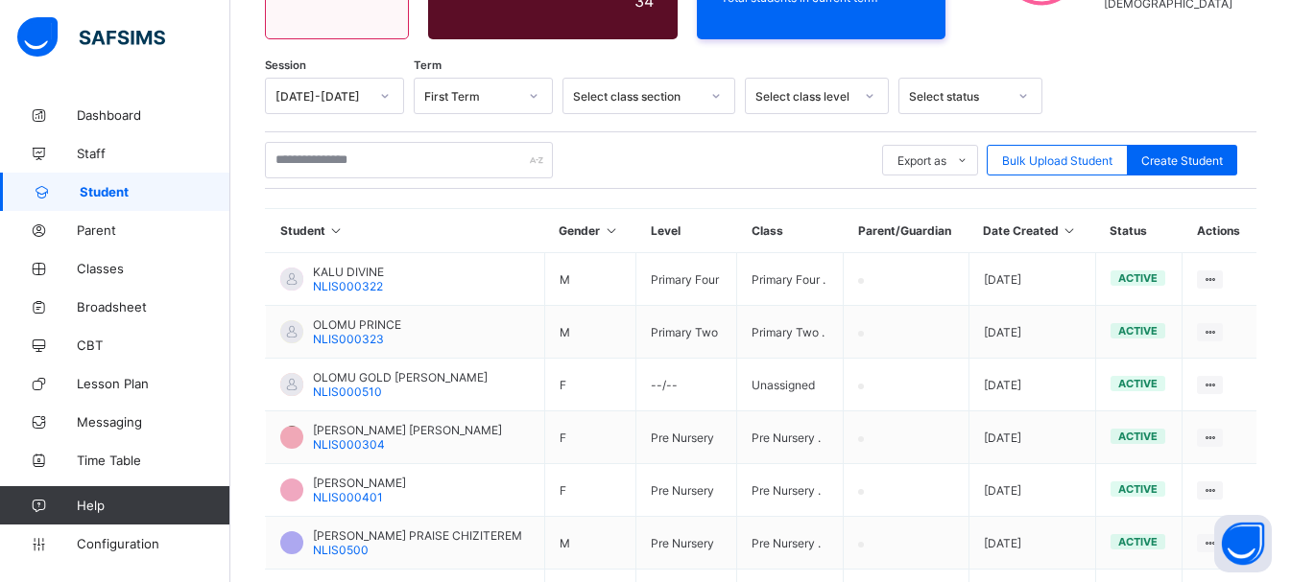
scroll to position [581, 0]
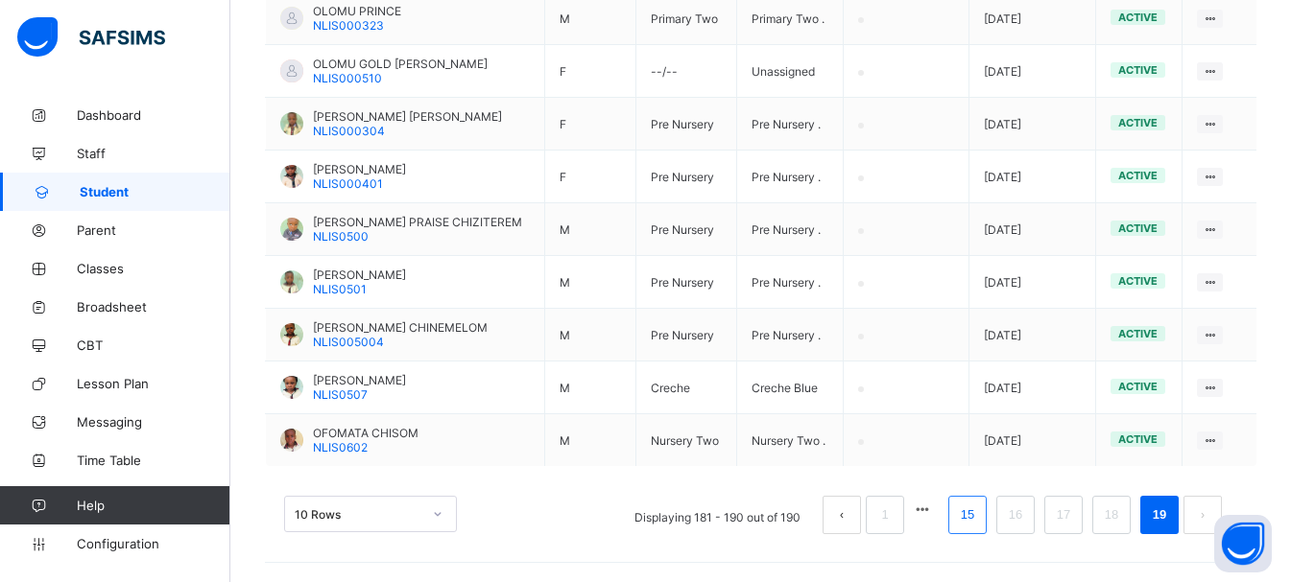
click at [980, 506] on link "15" at bounding box center [967, 515] width 25 height 25
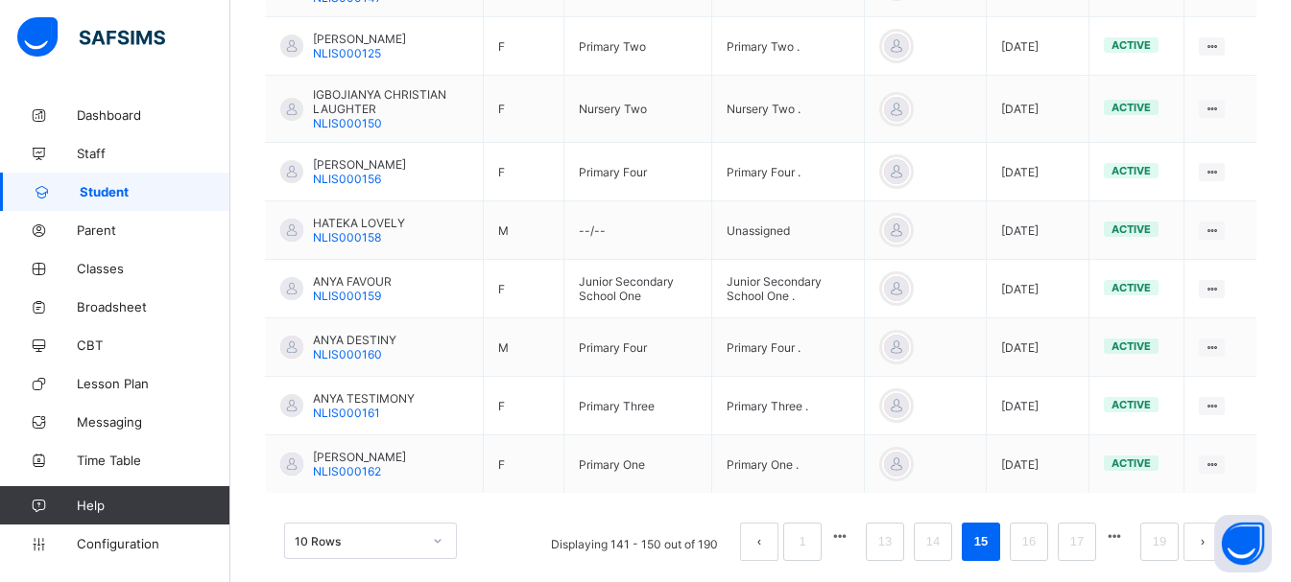
scroll to position [671, 0]
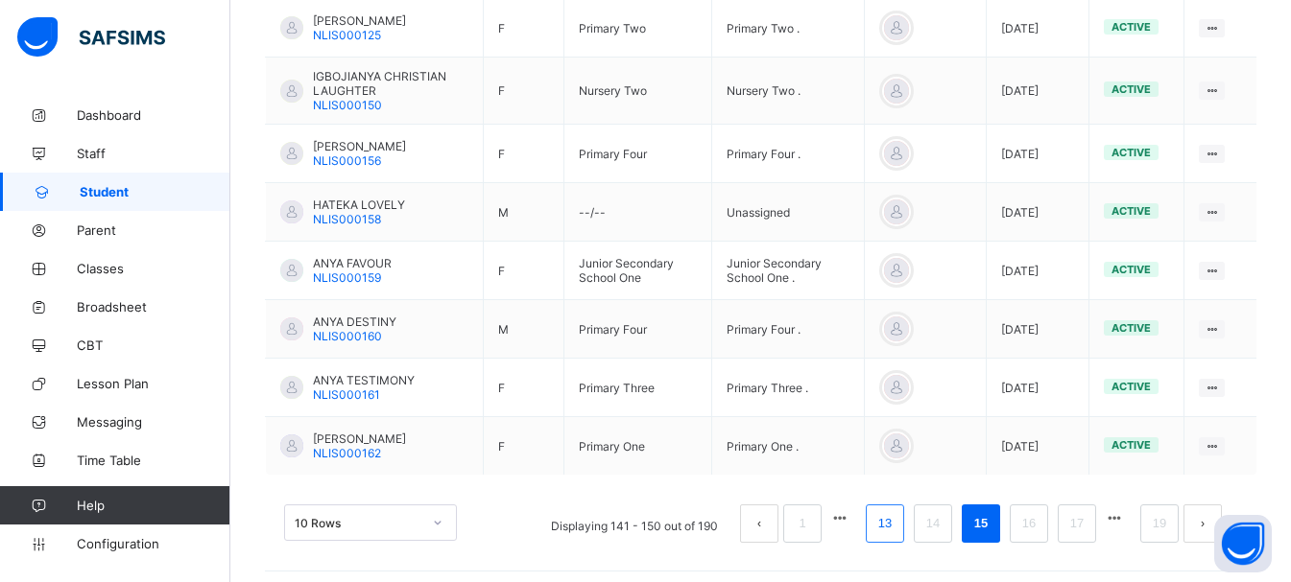
click at [897, 511] on link "13" at bounding box center [884, 523] width 25 height 25
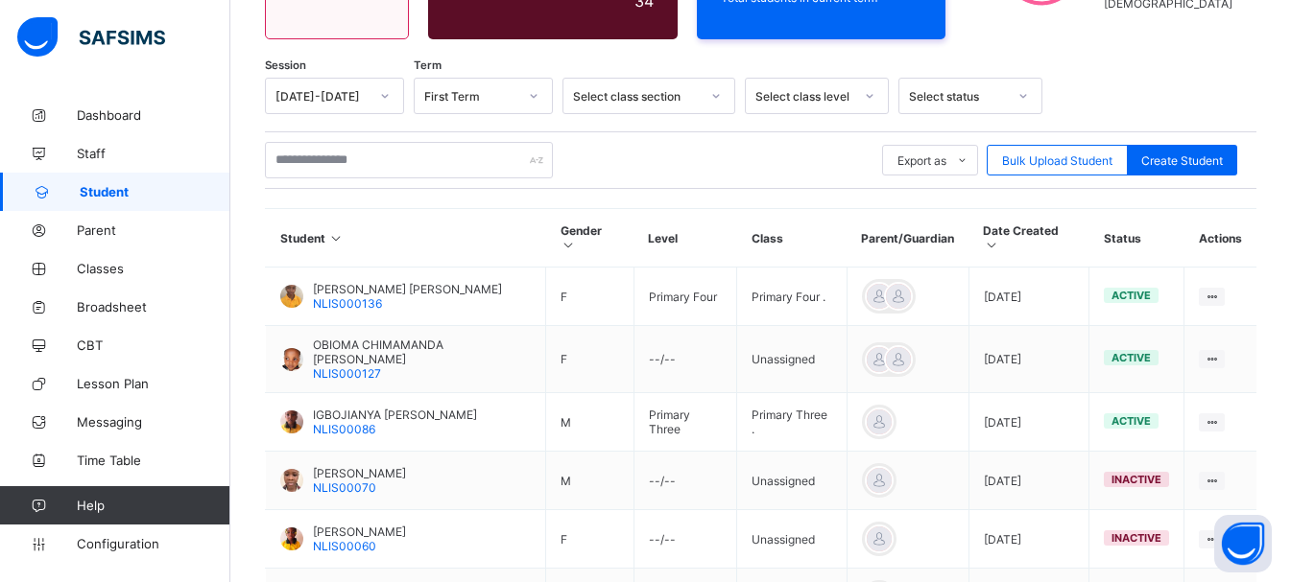
scroll to position [639, 0]
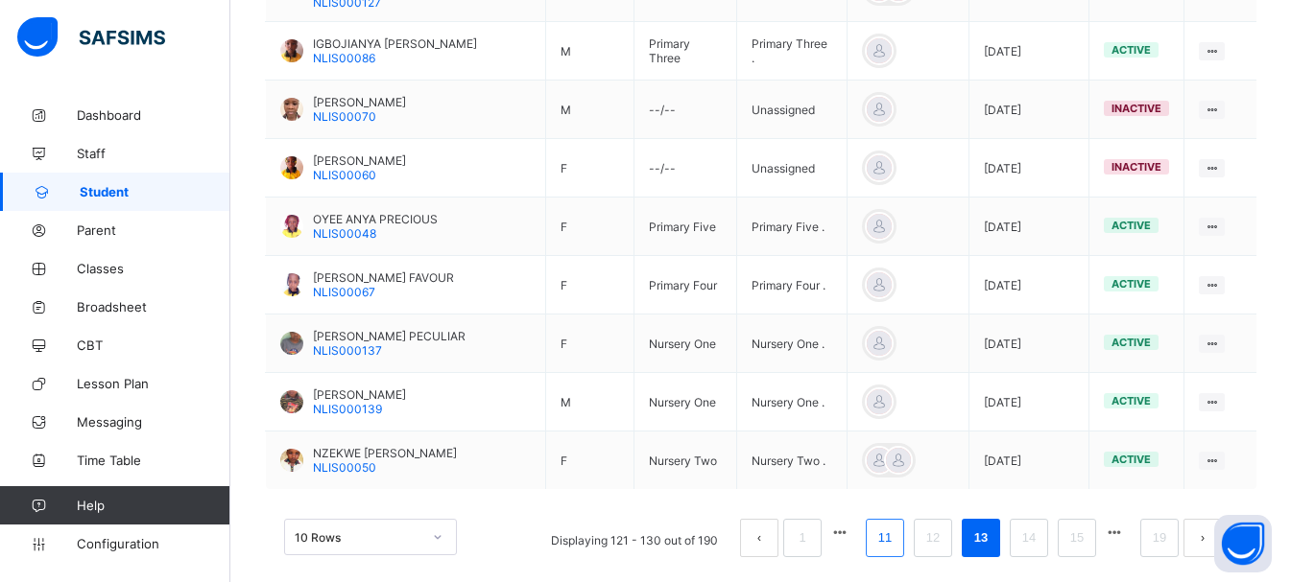
click at [897, 526] on link "11" at bounding box center [884, 538] width 25 height 25
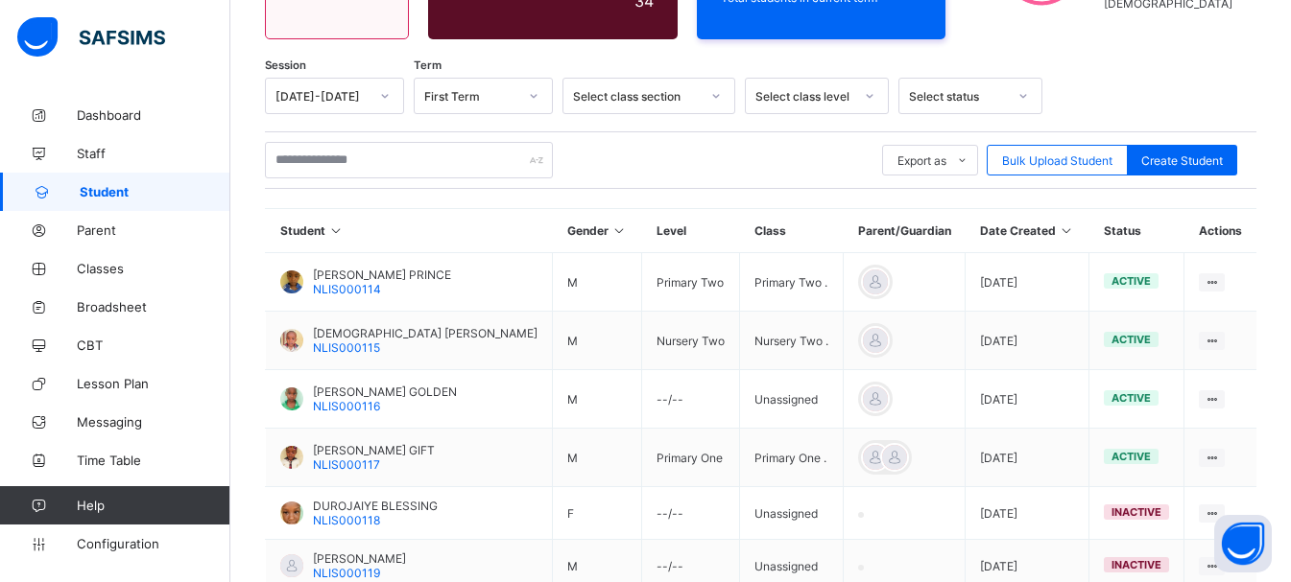
scroll to position [616, 0]
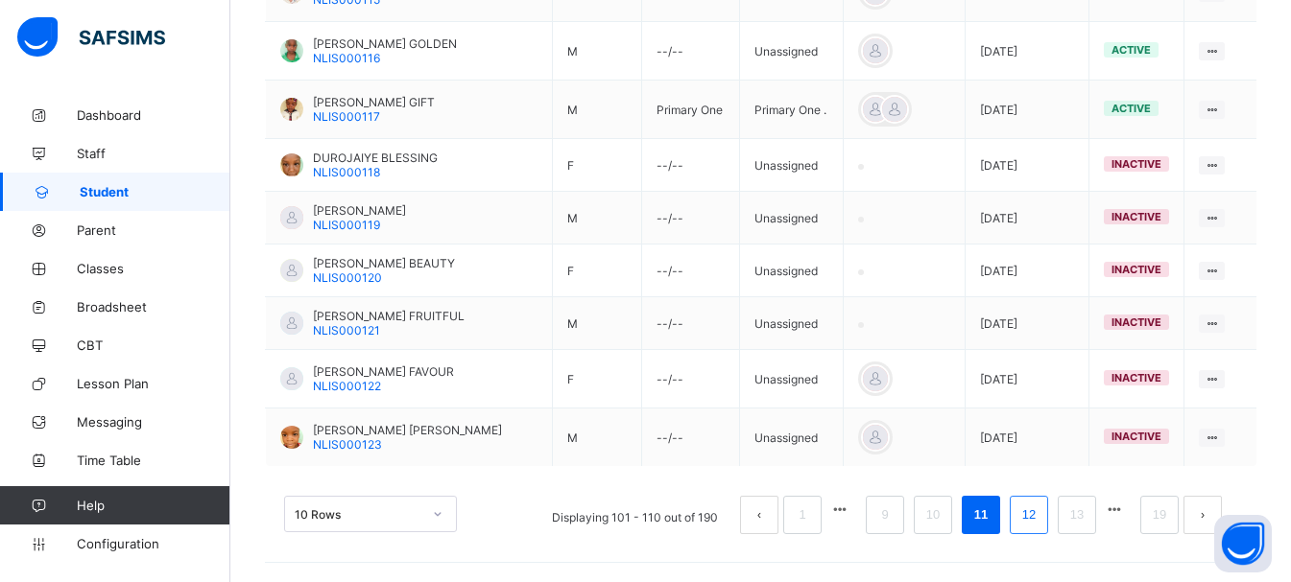
click at [1041, 516] on link "12" at bounding box center [1028, 515] width 25 height 25
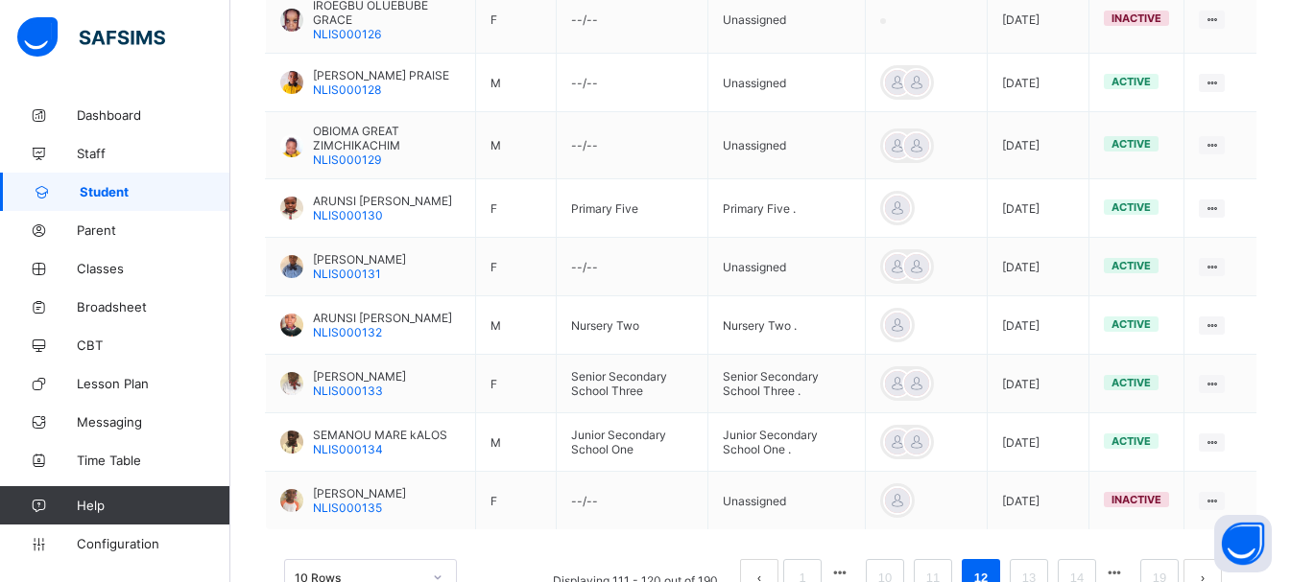
scroll to position [674, 0]
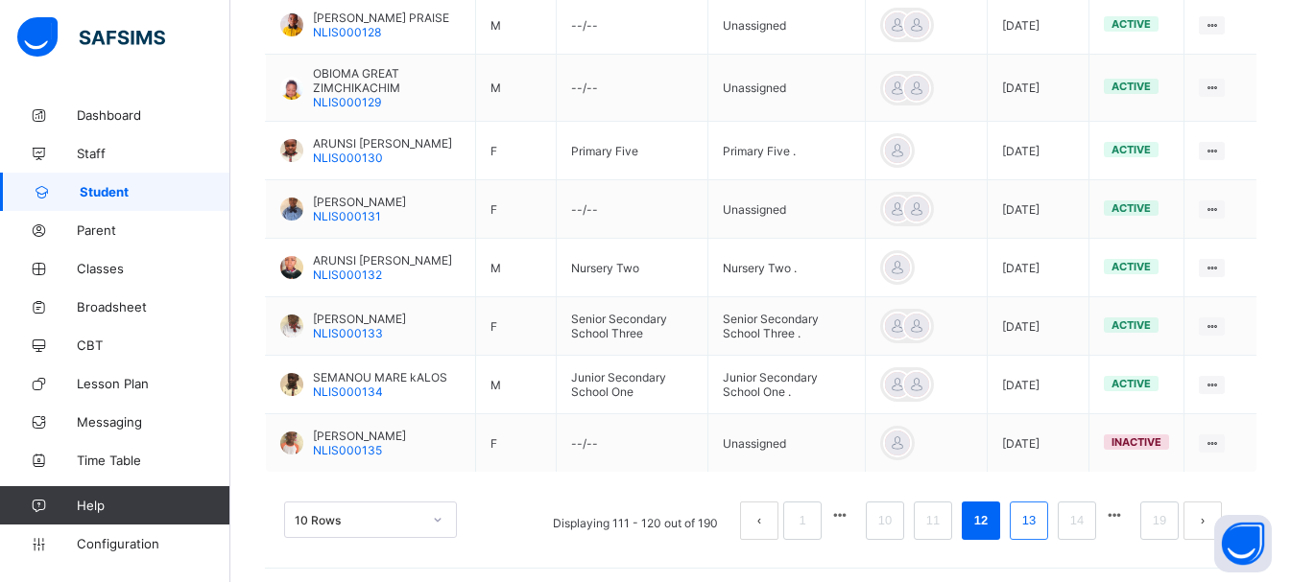
click at [1041, 514] on link "13" at bounding box center [1028, 521] width 25 height 25
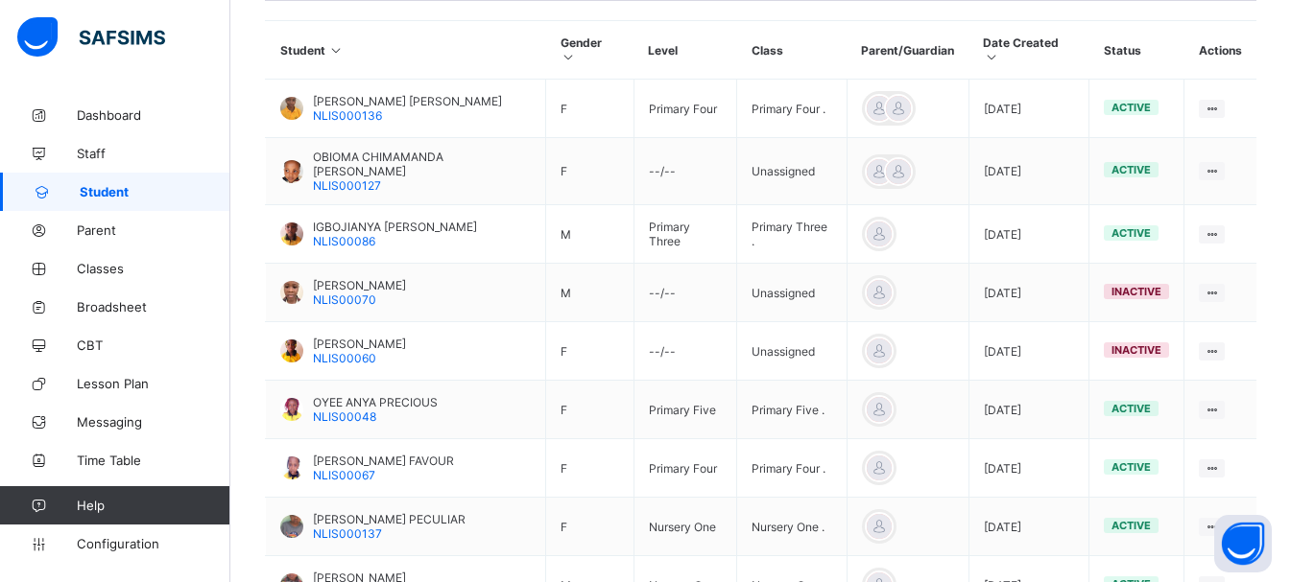
scroll to position [447, 0]
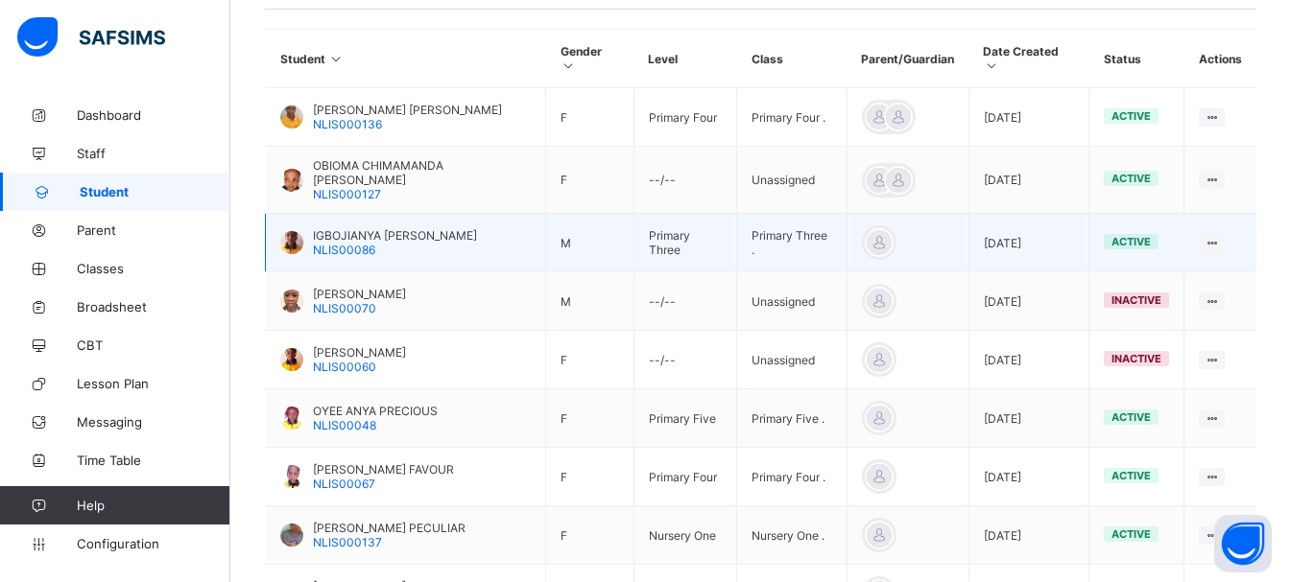
click at [333, 228] on span "IGBOJIANYA [PERSON_NAME]" at bounding box center [395, 235] width 164 height 14
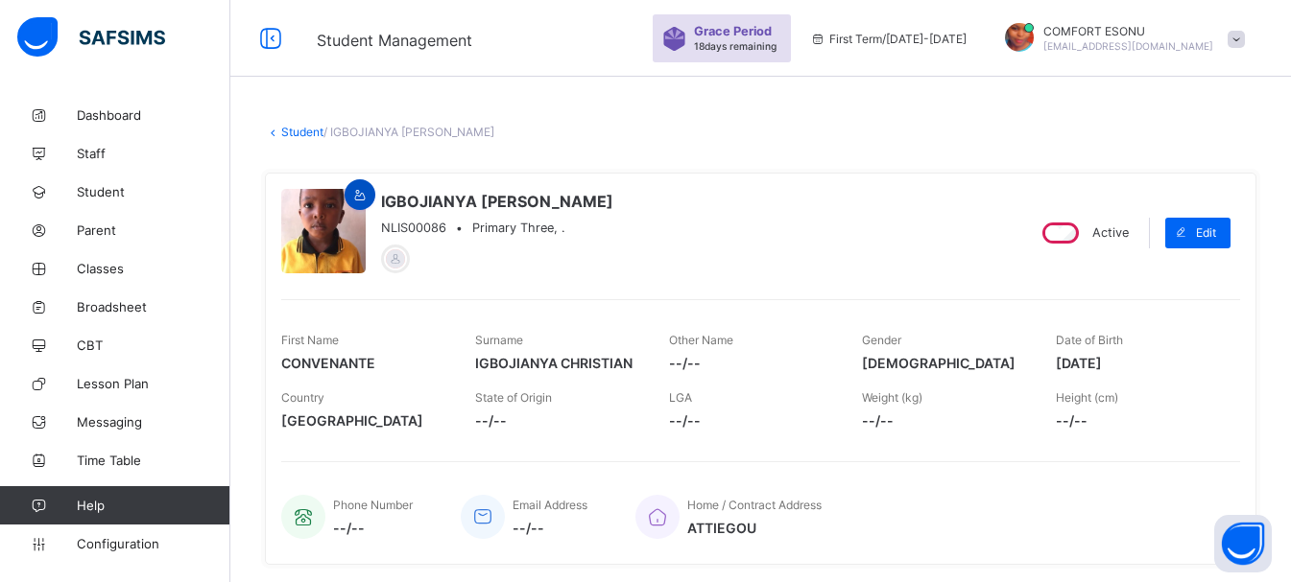
click at [360, 195] on icon at bounding box center [360, 195] width 16 height 14
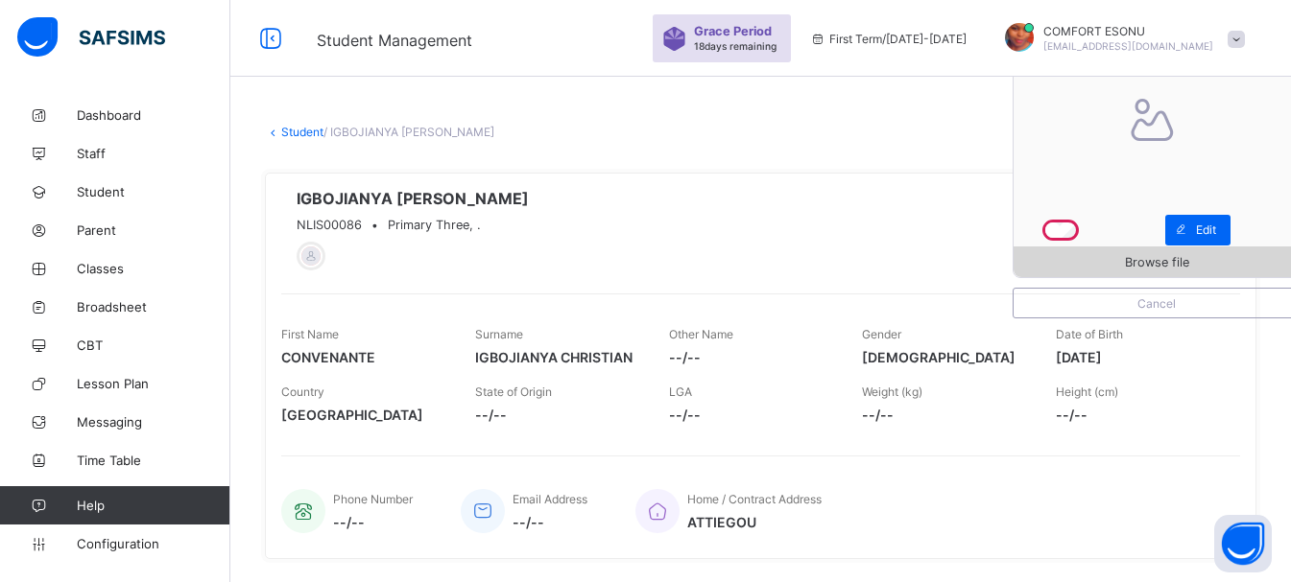
click at [1108, 250] on div "Browse file" at bounding box center [1156, 262] width 286 height 31
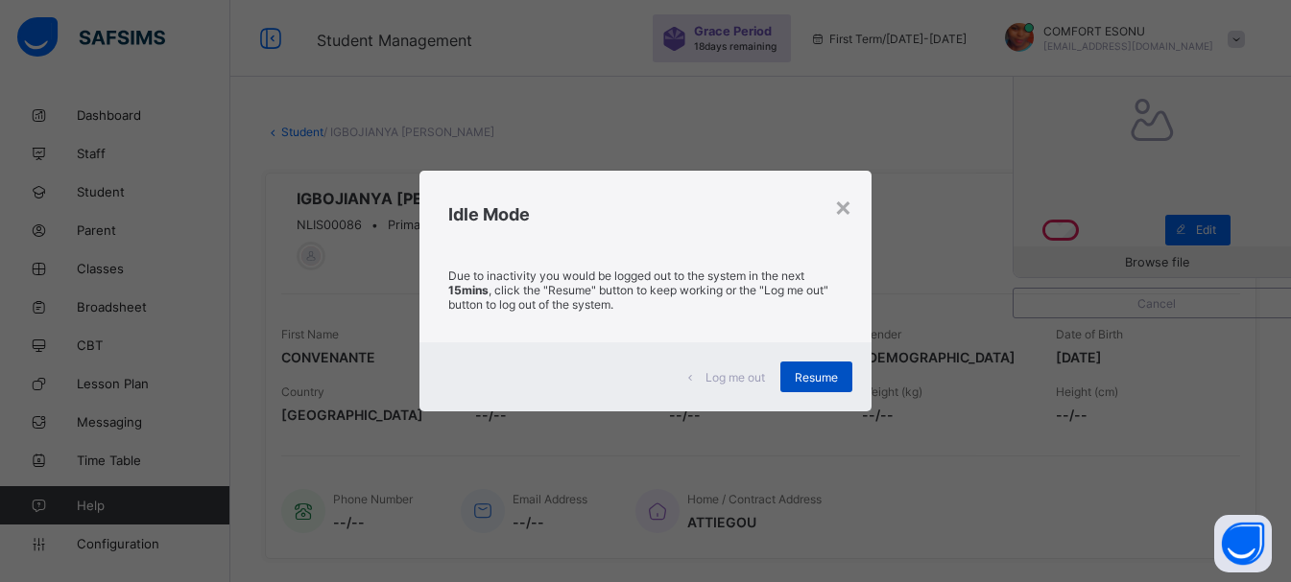
click at [818, 391] on div "Resume" at bounding box center [816, 377] width 72 height 31
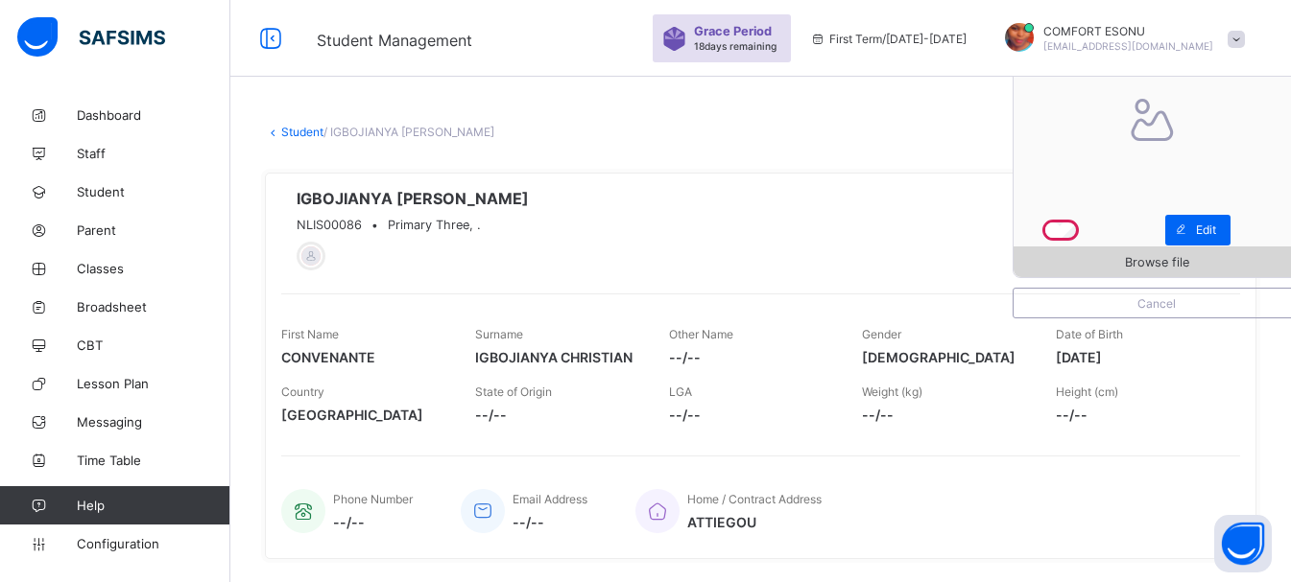
click at [1139, 253] on div "Browse file" at bounding box center [1156, 262] width 286 height 31
